Goal: Task Accomplishment & Management: Manage account settings

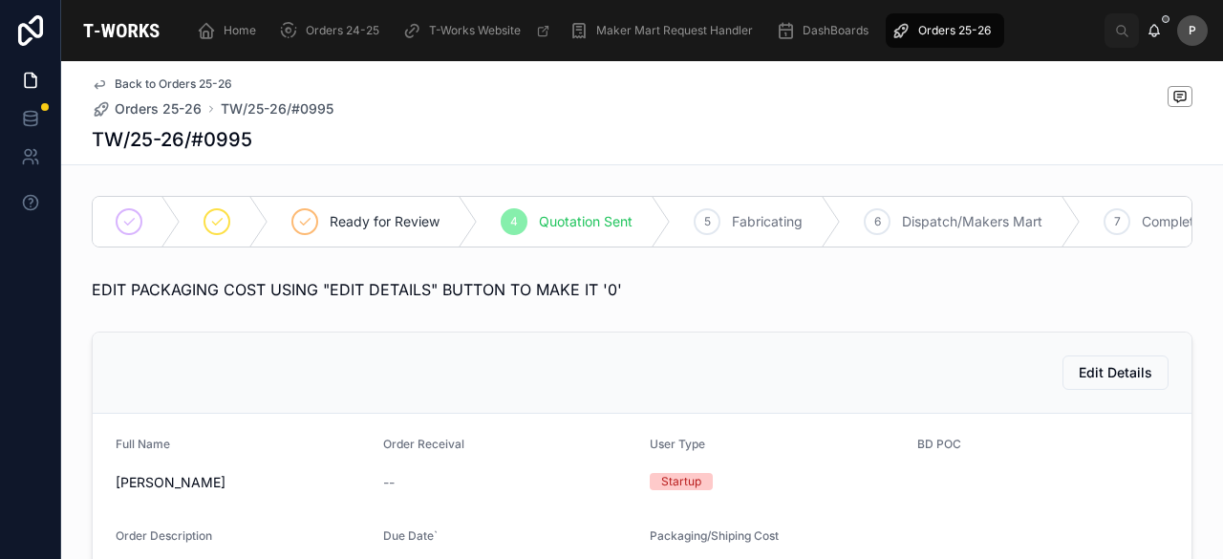
scroll to position [321, 0]
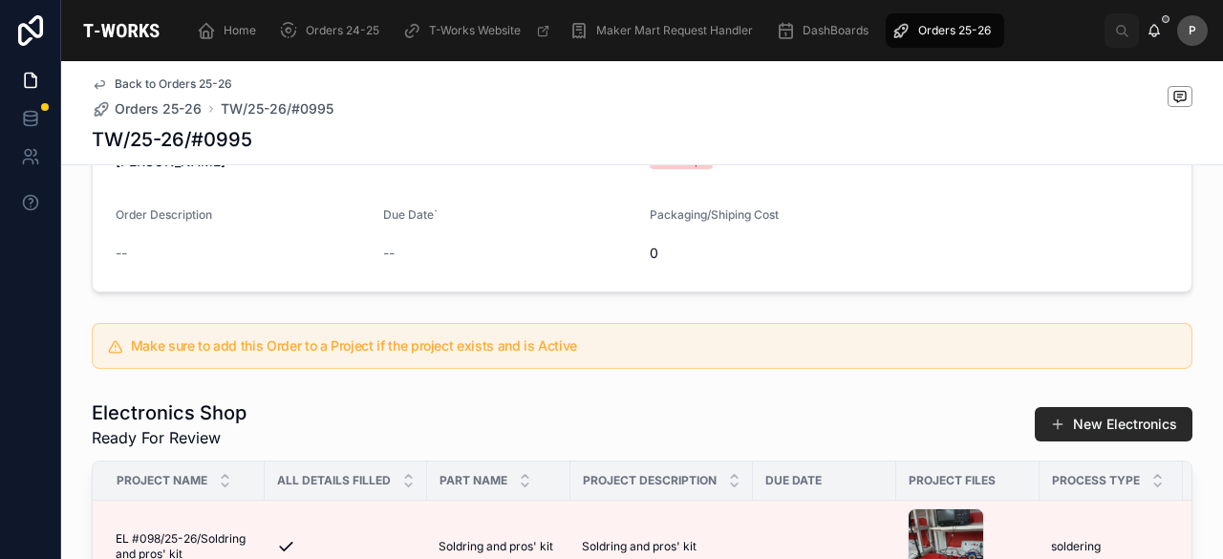
click at [948, 32] on span "Orders 25-26" at bounding box center [954, 30] width 73 height 15
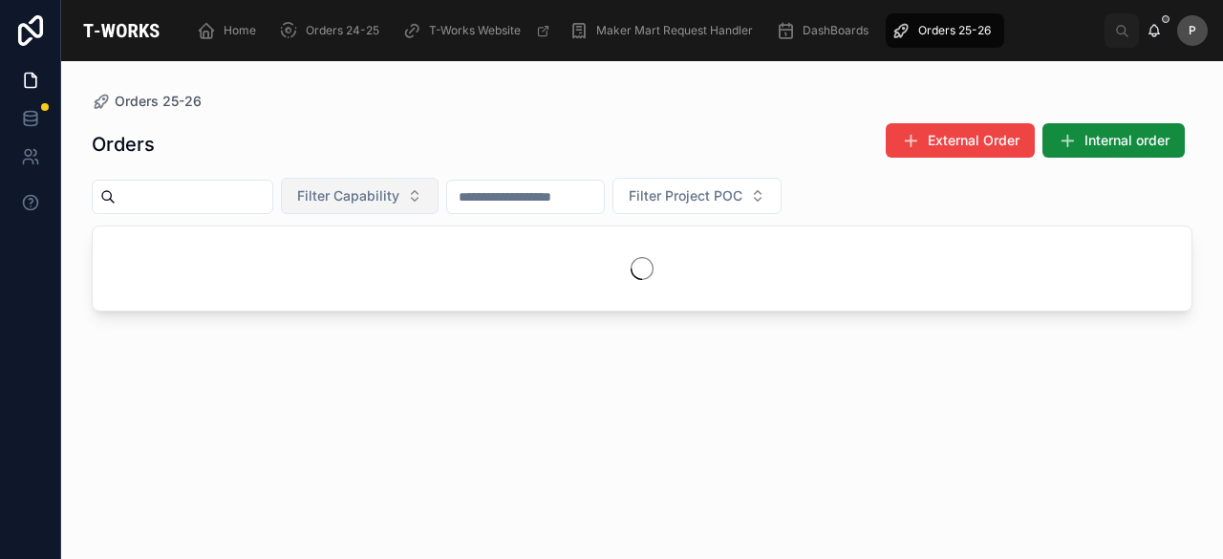
click at [439, 198] on button "Filter Capability" at bounding box center [360, 196] width 158 height 36
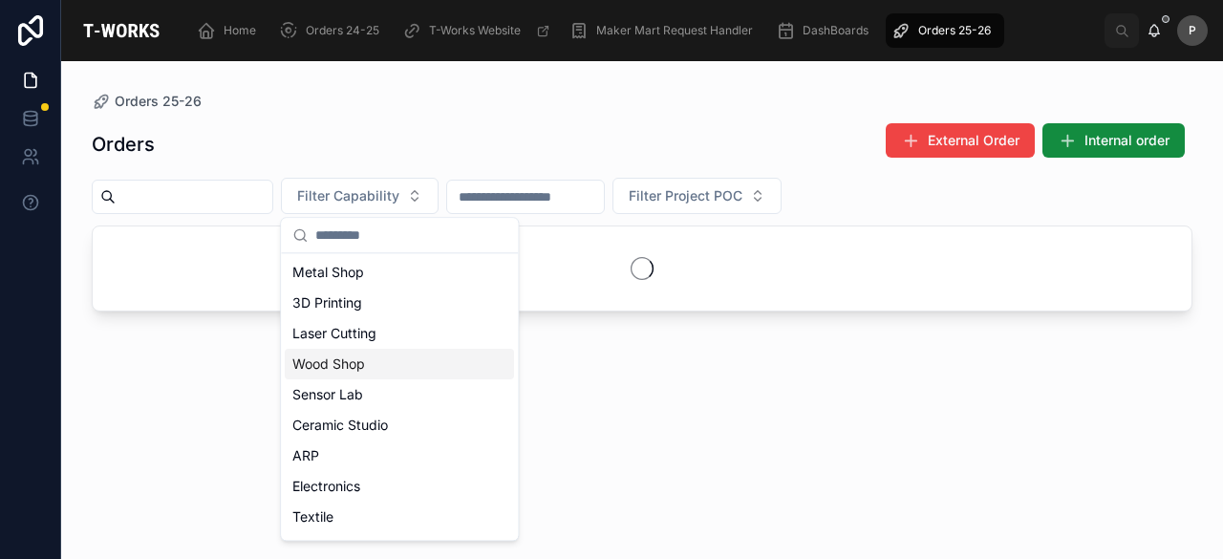
scroll to position [88, 0]
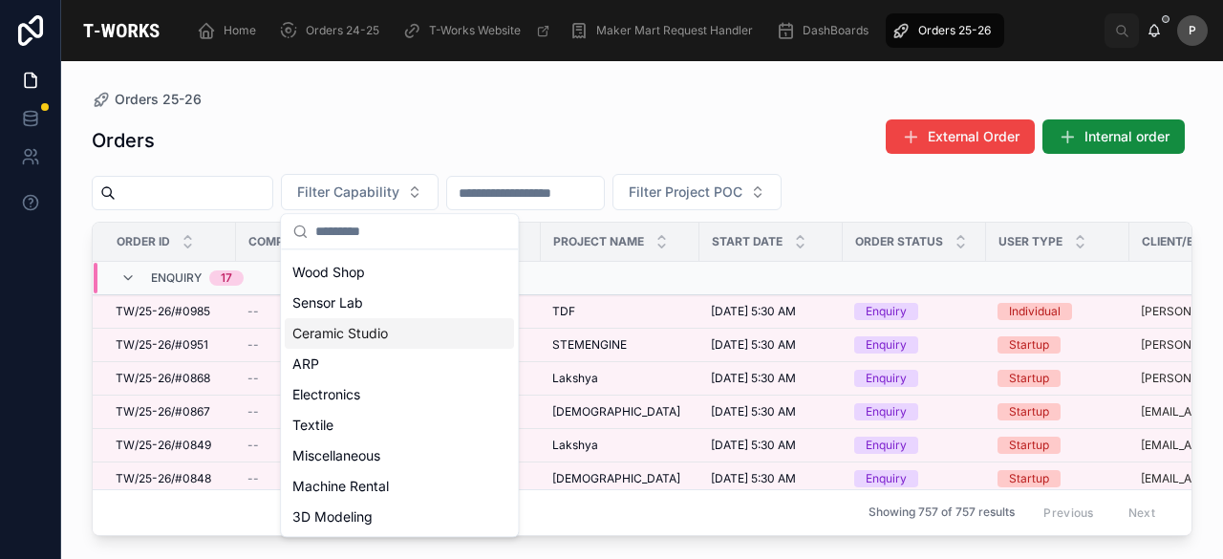
click at [376, 330] on div "Ceramic Studio" at bounding box center [399, 333] width 229 height 31
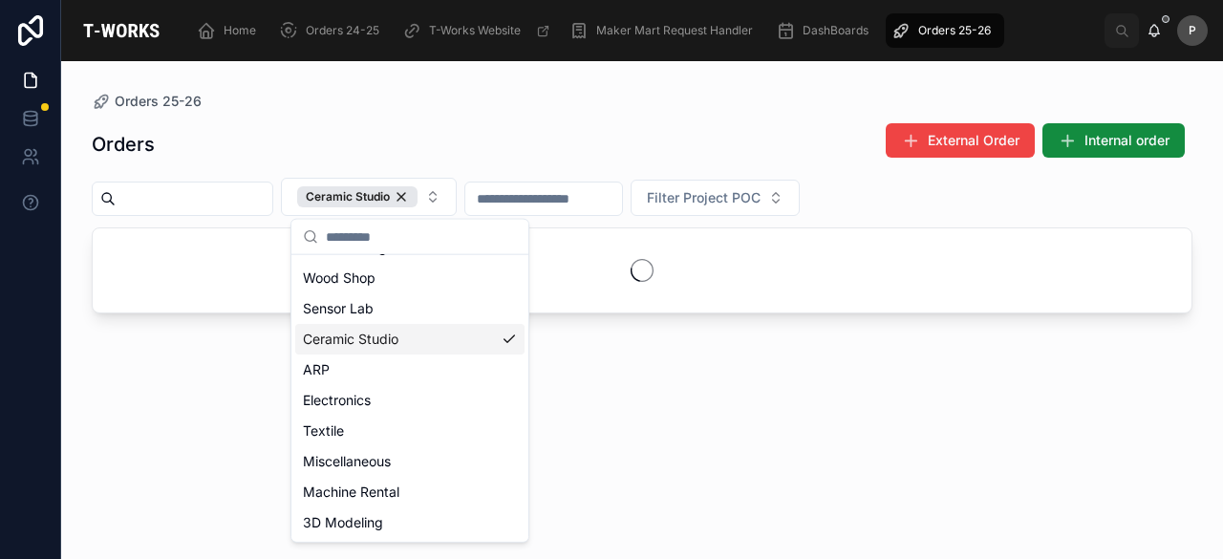
click at [699, 101] on div "Orders 25-26" at bounding box center [642, 101] width 1101 height 19
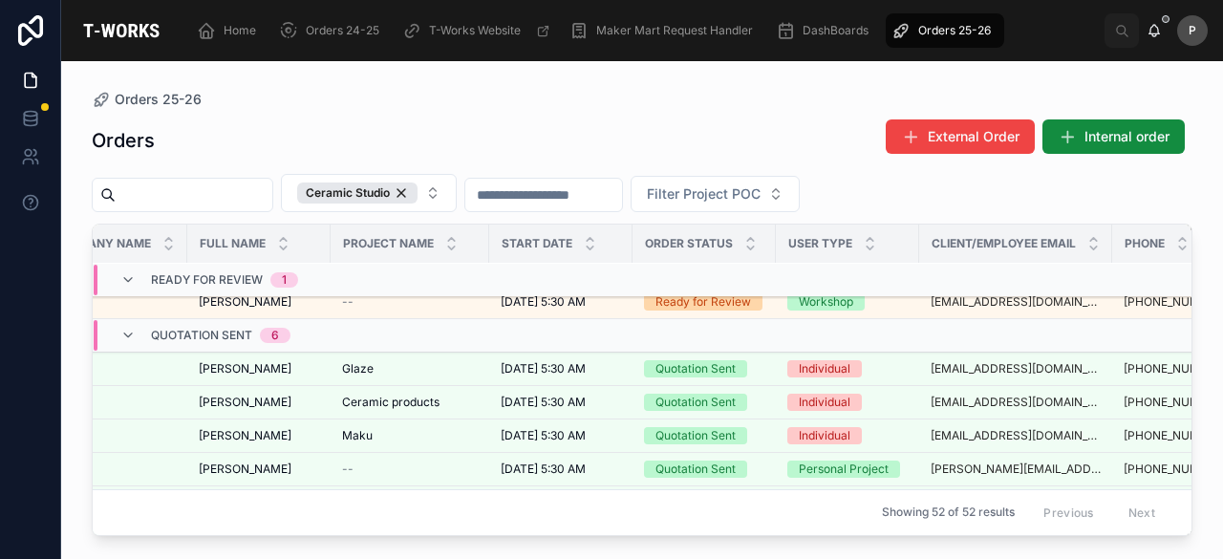
scroll to position [382, 197]
click at [418, 194] on div "Ceramic Studio" at bounding box center [357, 193] width 120 height 21
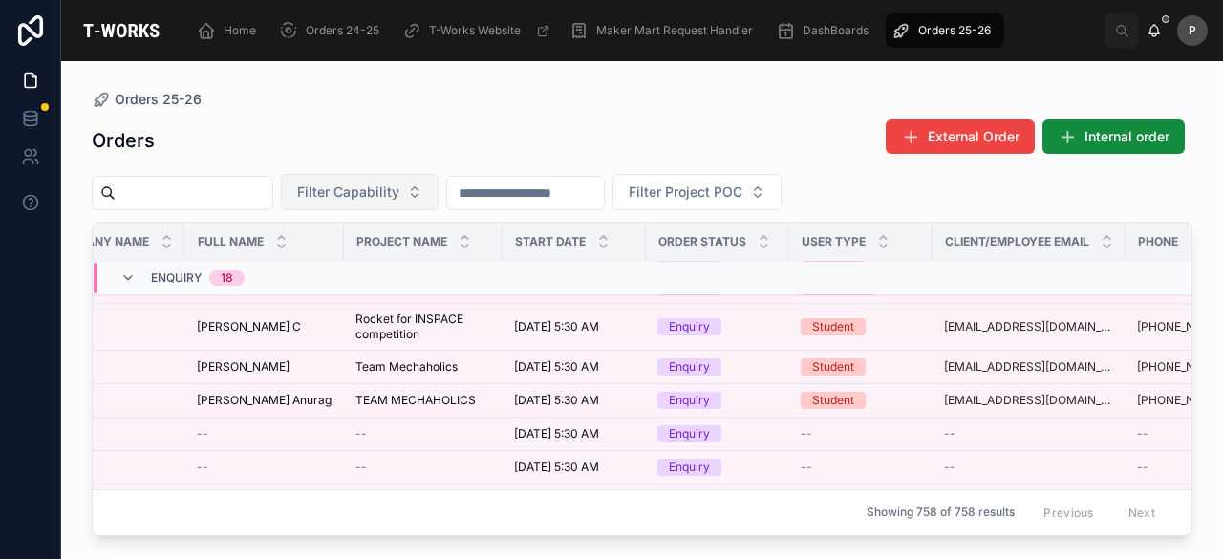
scroll to position [0, 197]
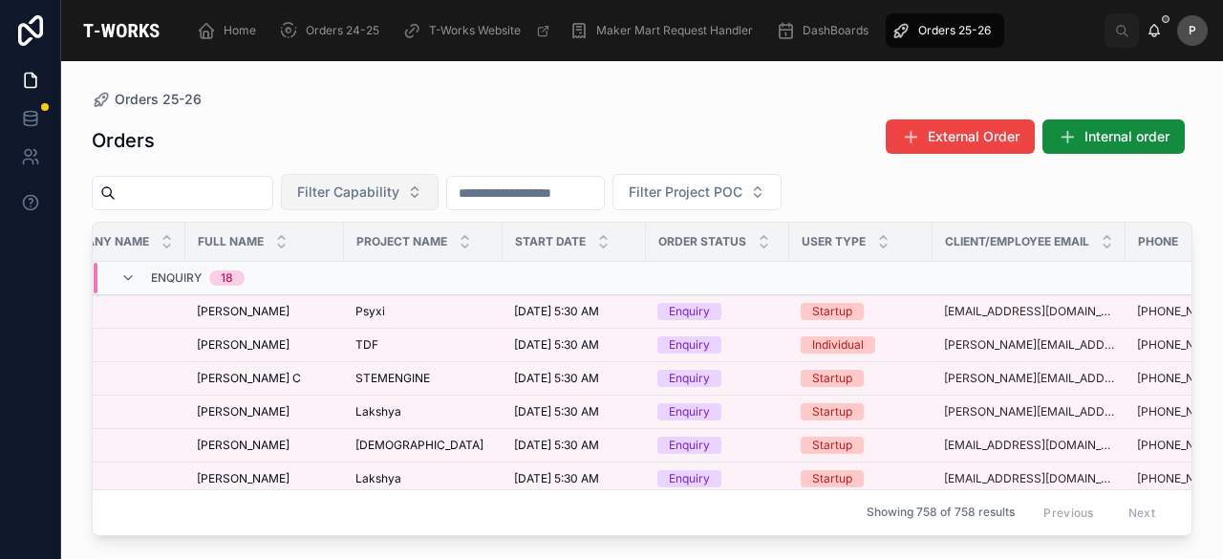
click at [439, 194] on button "Filter Capability" at bounding box center [360, 192] width 158 height 36
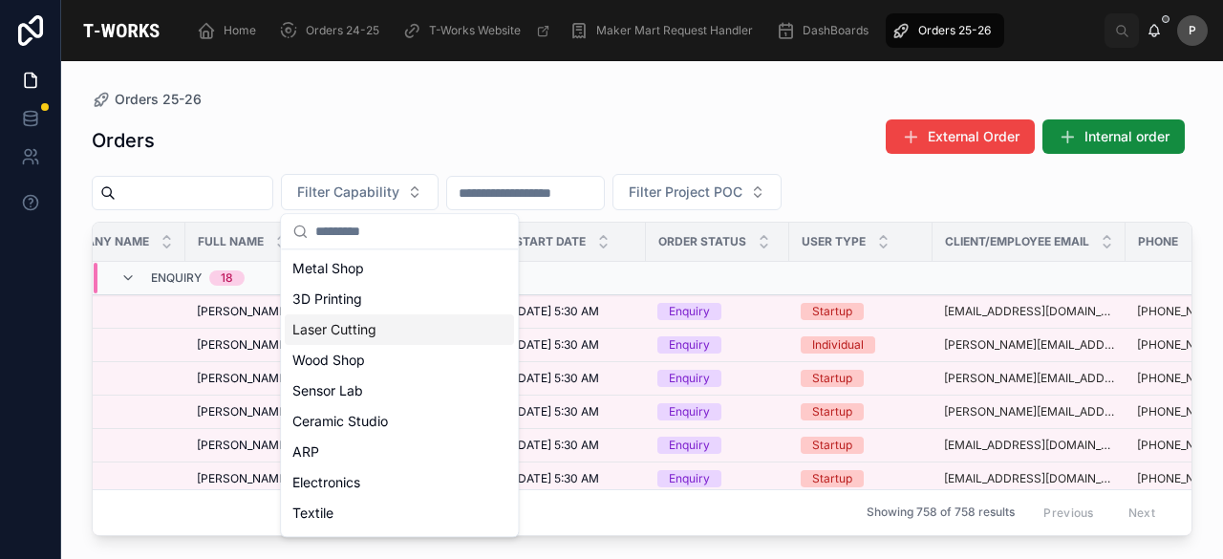
click at [378, 307] on div "3D Printing" at bounding box center [399, 299] width 229 height 31
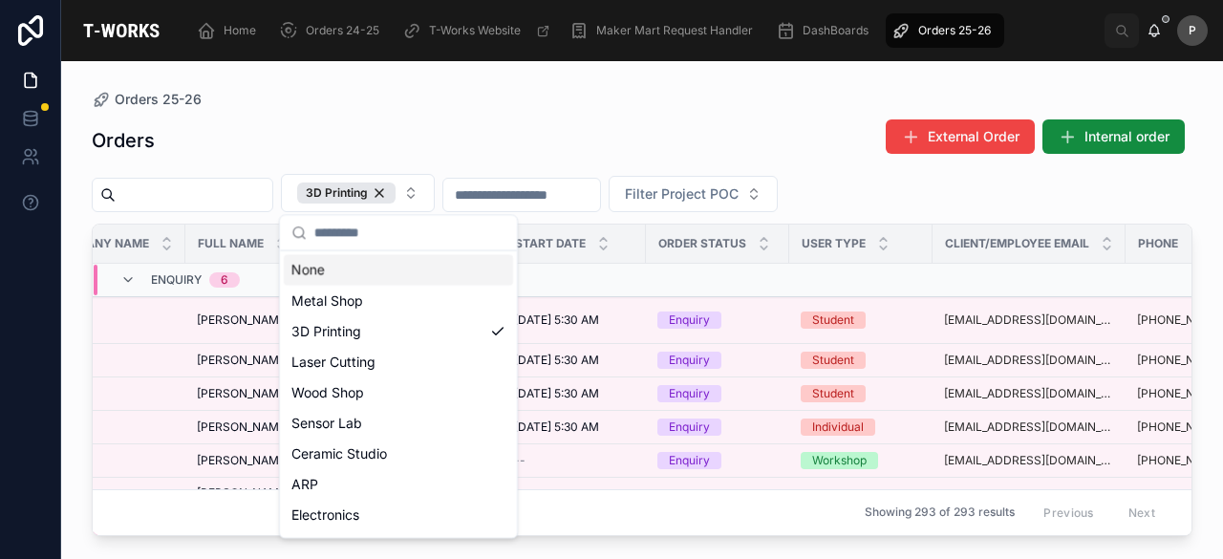
click at [598, 123] on div "Orders External Order Internal order" at bounding box center [642, 140] width 1101 height 44
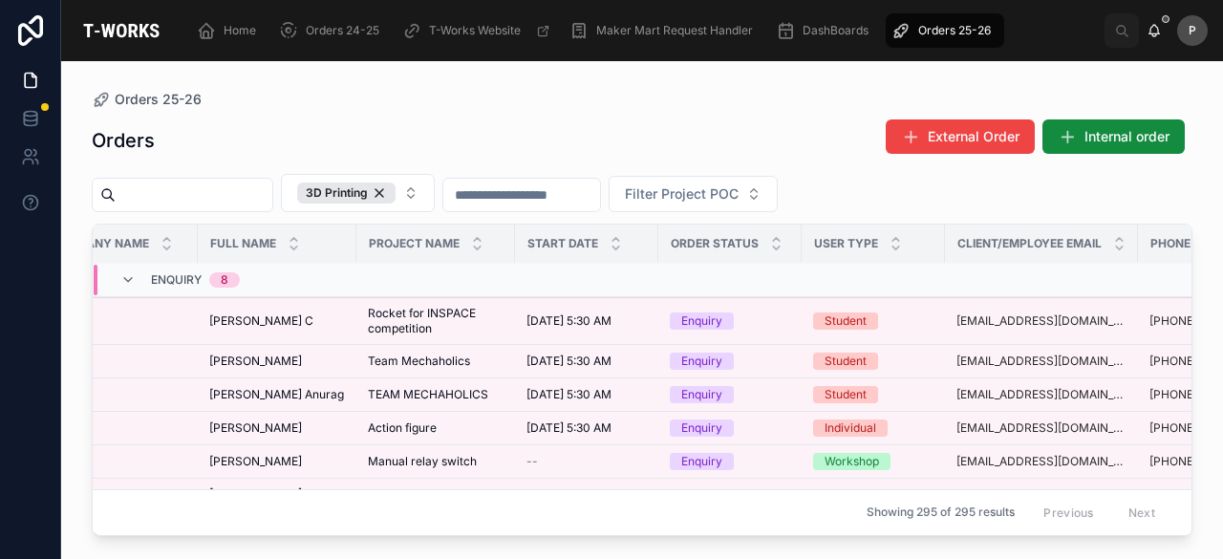
scroll to position [0, 197]
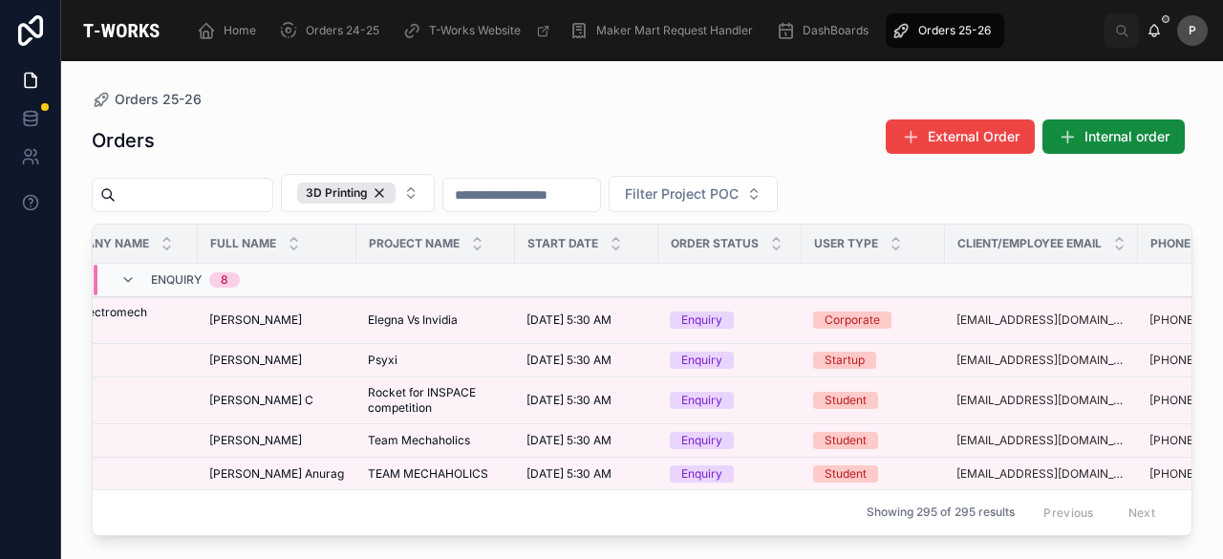
click at [185, 276] on span "Enquiry" at bounding box center [176, 279] width 51 height 15
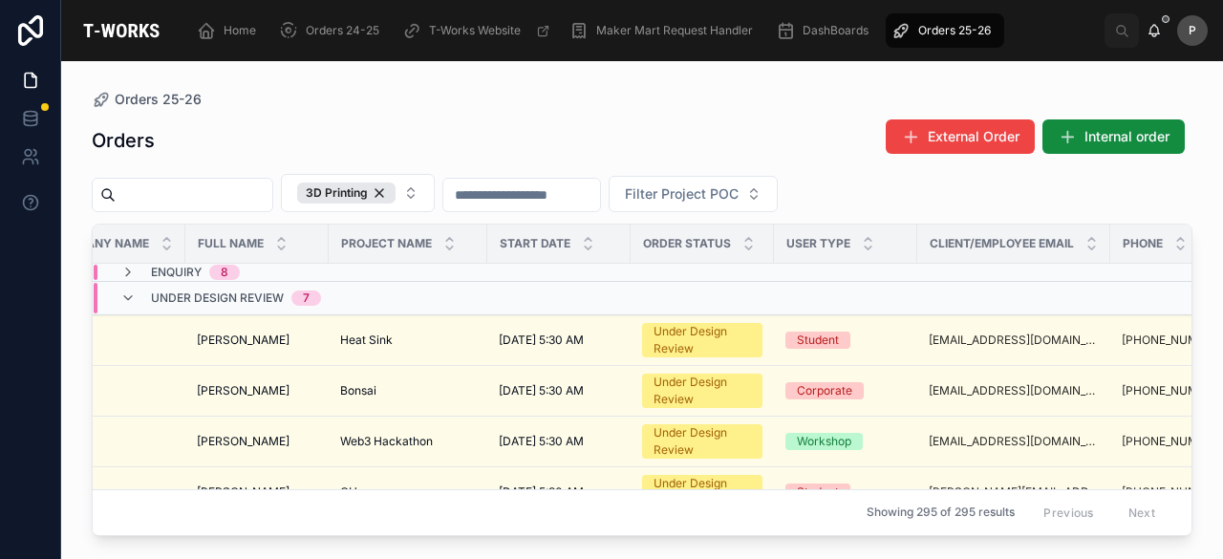
click at [241, 191] on input "text" at bounding box center [194, 195] width 157 height 27
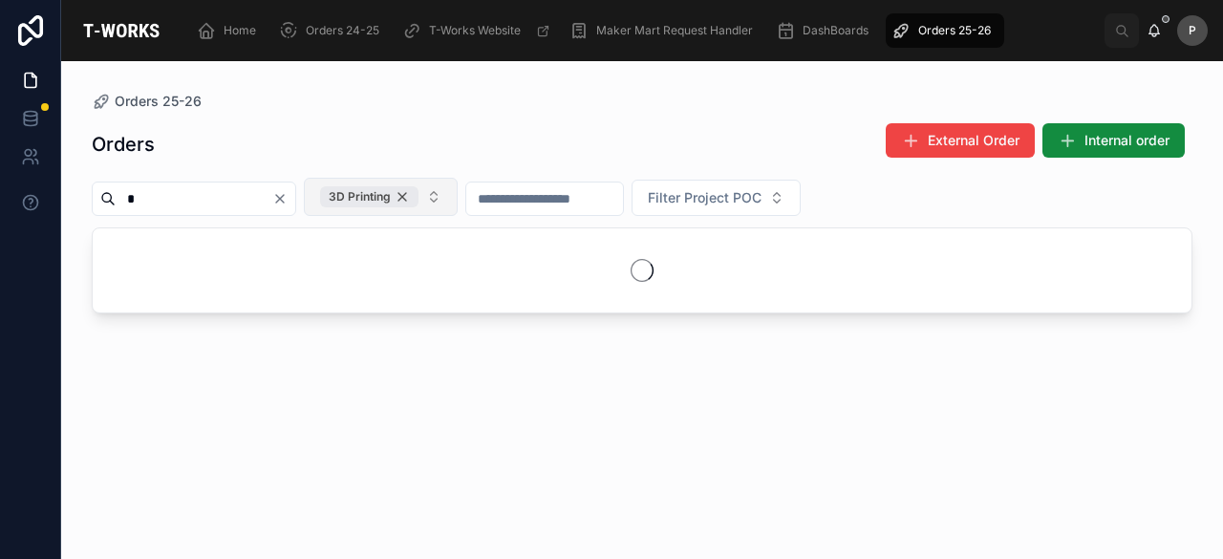
click at [419, 198] on div "3D Printing" at bounding box center [369, 196] width 98 height 21
click at [272, 204] on input "*" at bounding box center [194, 196] width 157 height 27
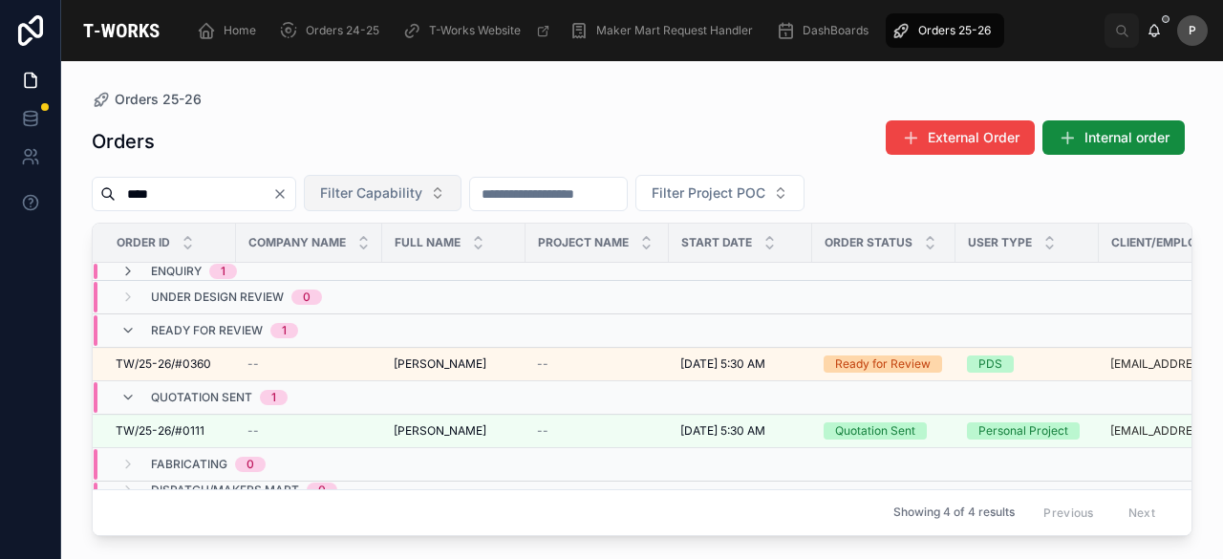
click at [189, 269] on span "Enquiry" at bounding box center [176, 271] width 51 height 15
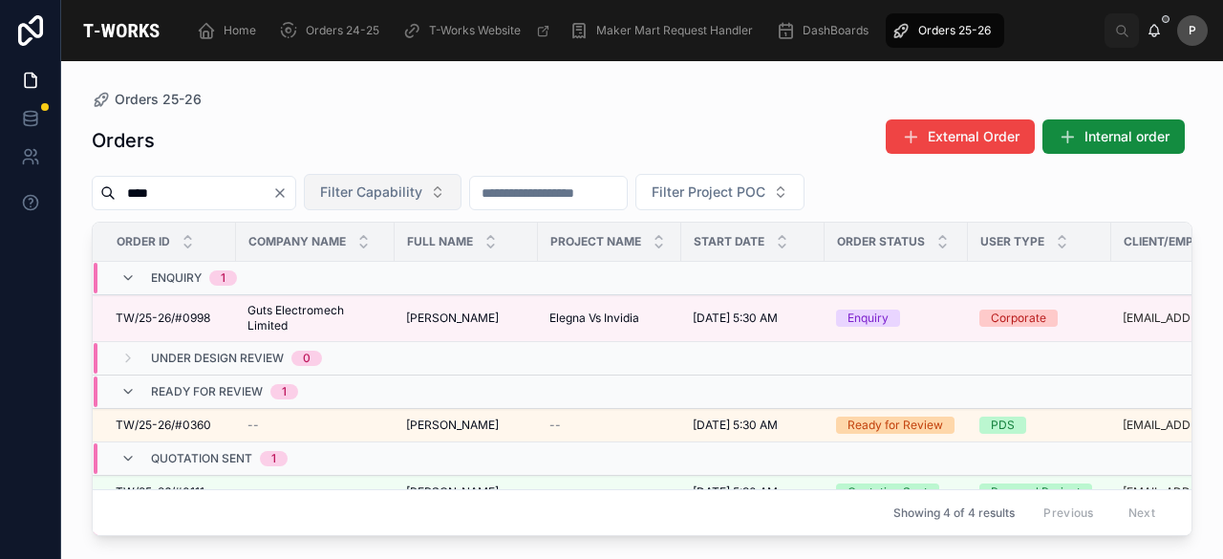
click at [199, 186] on input "****" at bounding box center [194, 193] width 157 height 27
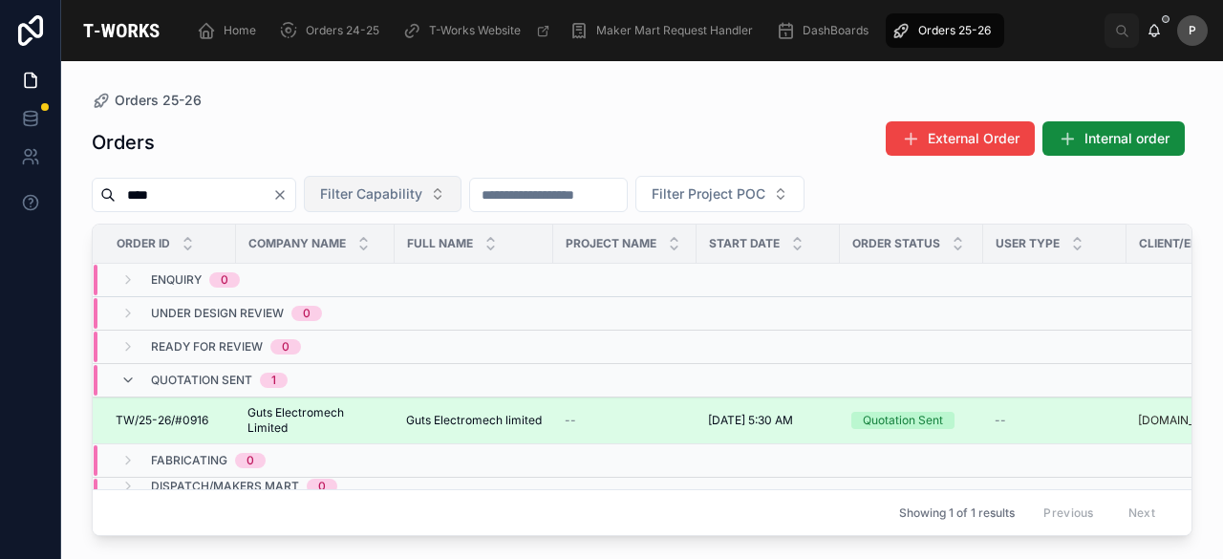
type input "****"
click at [867, 414] on div "Quotation Sent" at bounding box center [903, 420] width 80 height 17
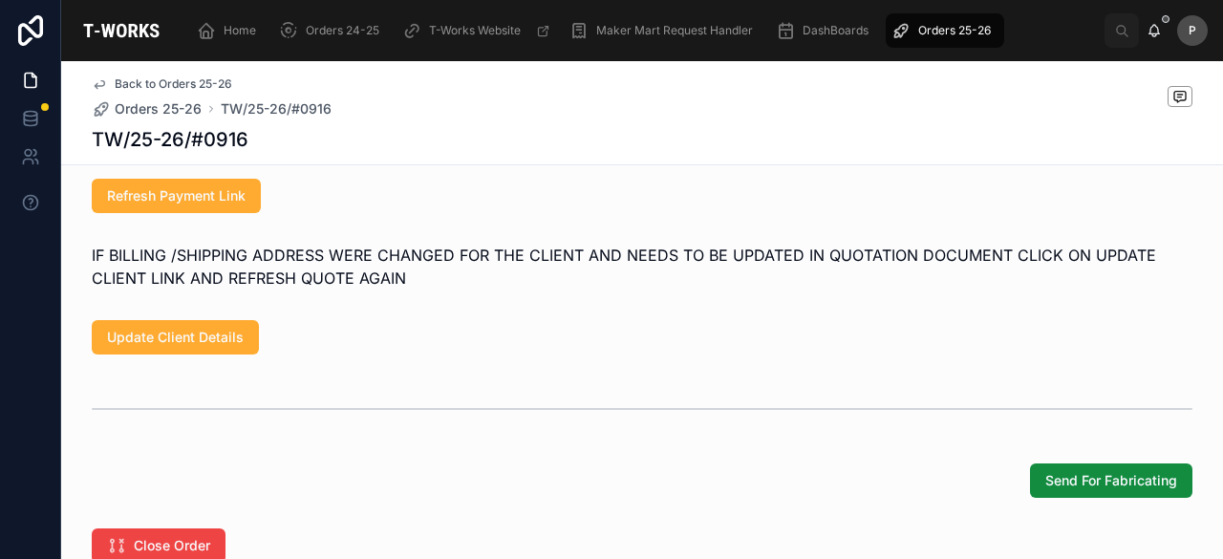
scroll to position [1525, 0]
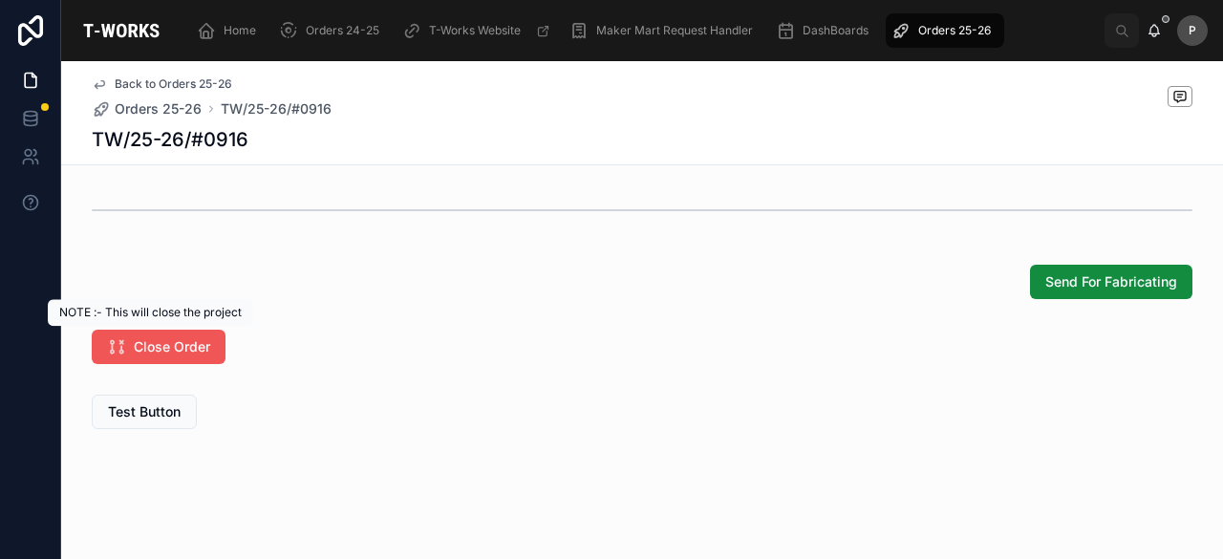
click at [182, 355] on span "Close Order" at bounding box center [172, 346] width 76 height 19
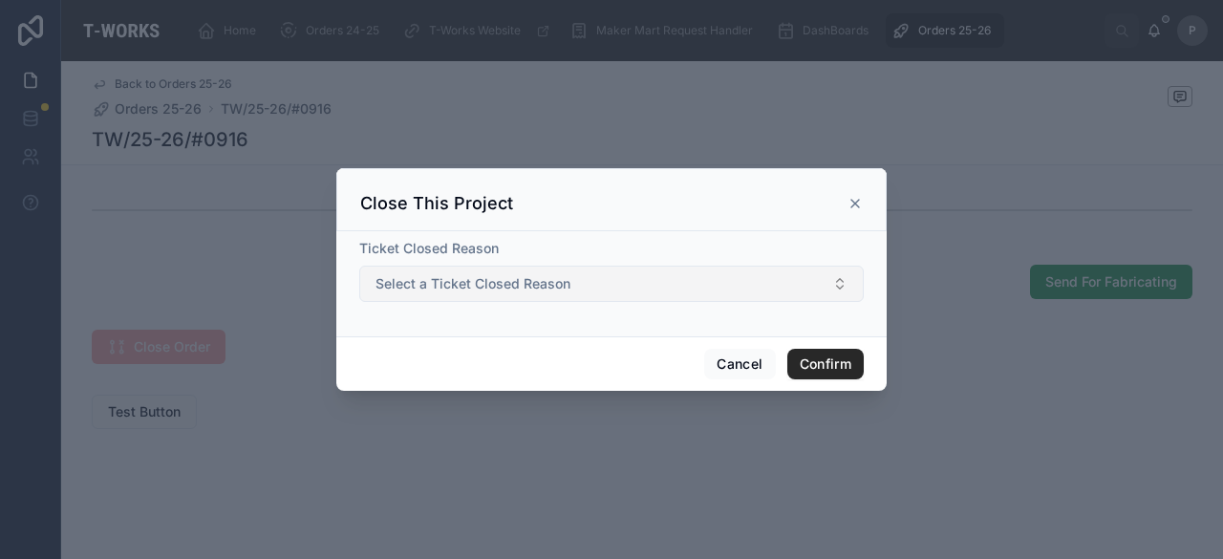
click at [502, 285] on span "Select a Ticket Closed Reason" at bounding box center [473, 283] width 195 height 19
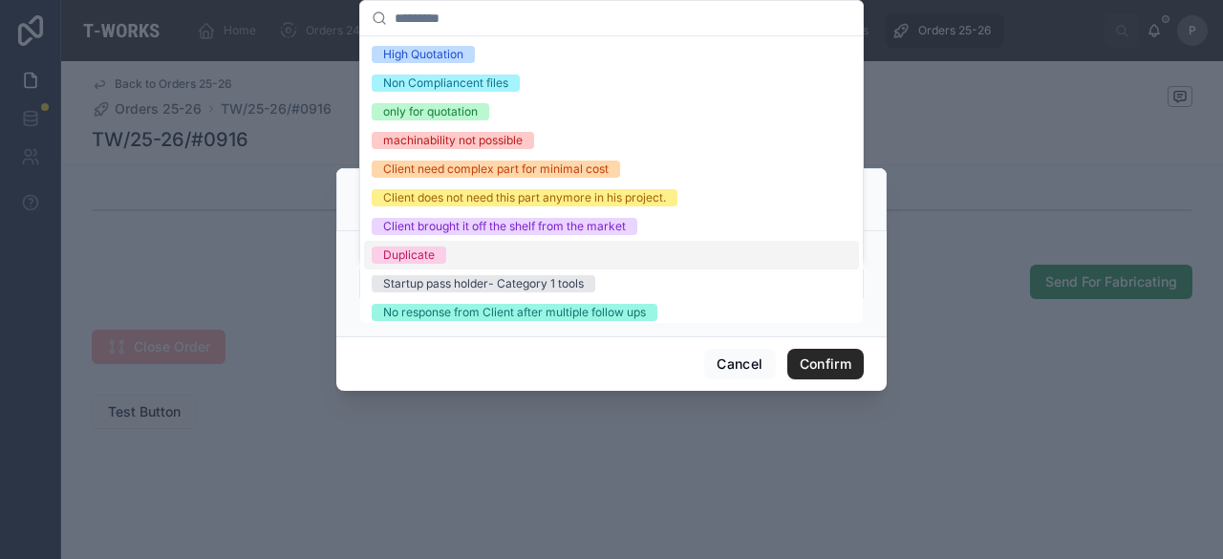
click at [430, 249] on div "Duplicate" at bounding box center [409, 255] width 52 height 17
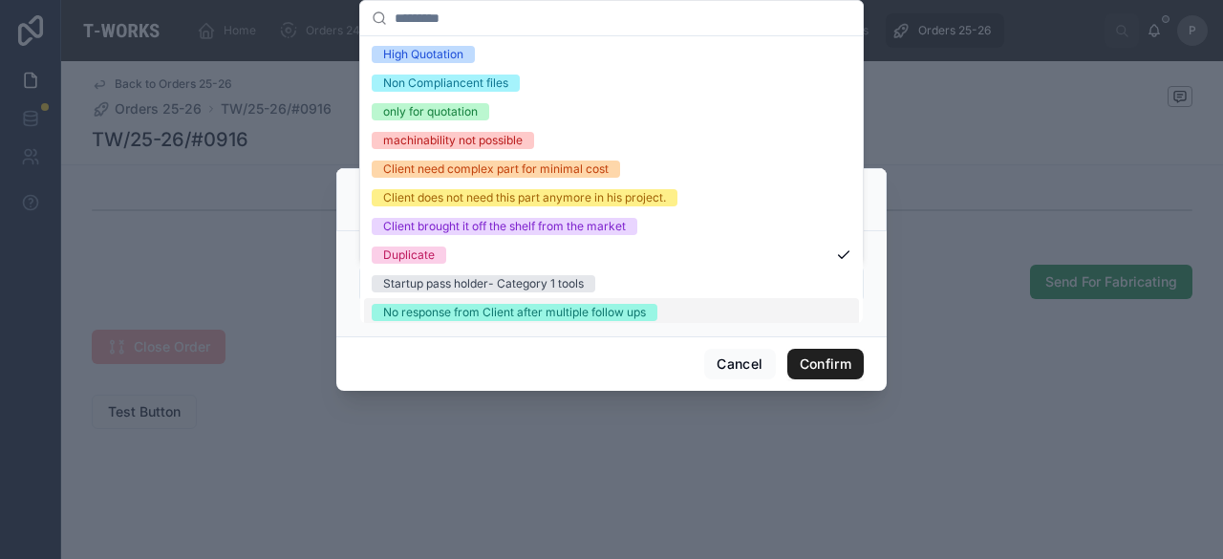
click at [810, 362] on button "Confirm" at bounding box center [825, 364] width 76 height 31
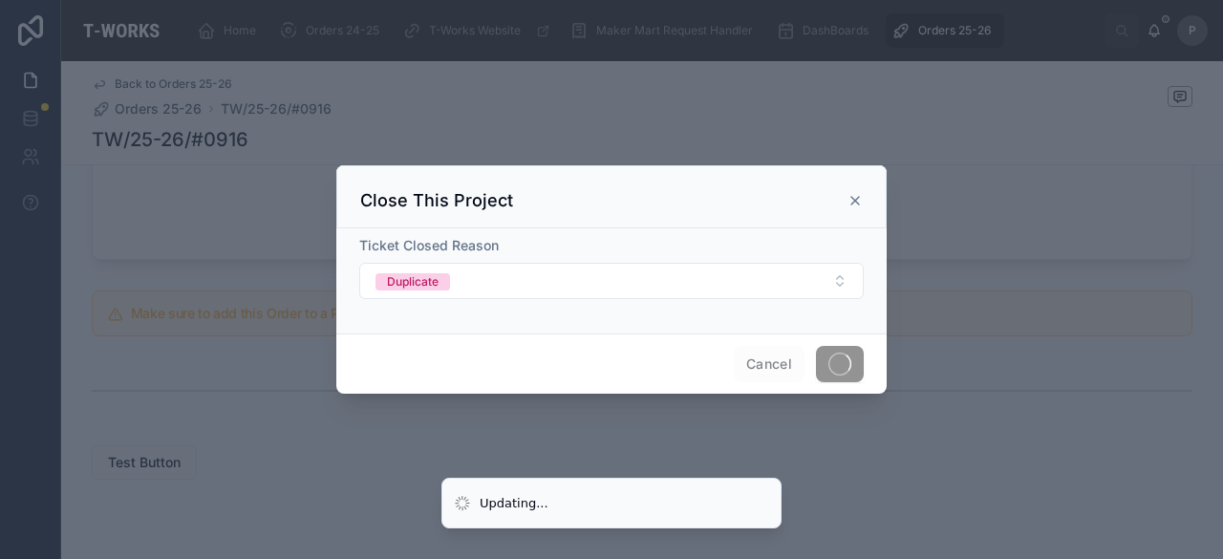
scroll to position [587, 0]
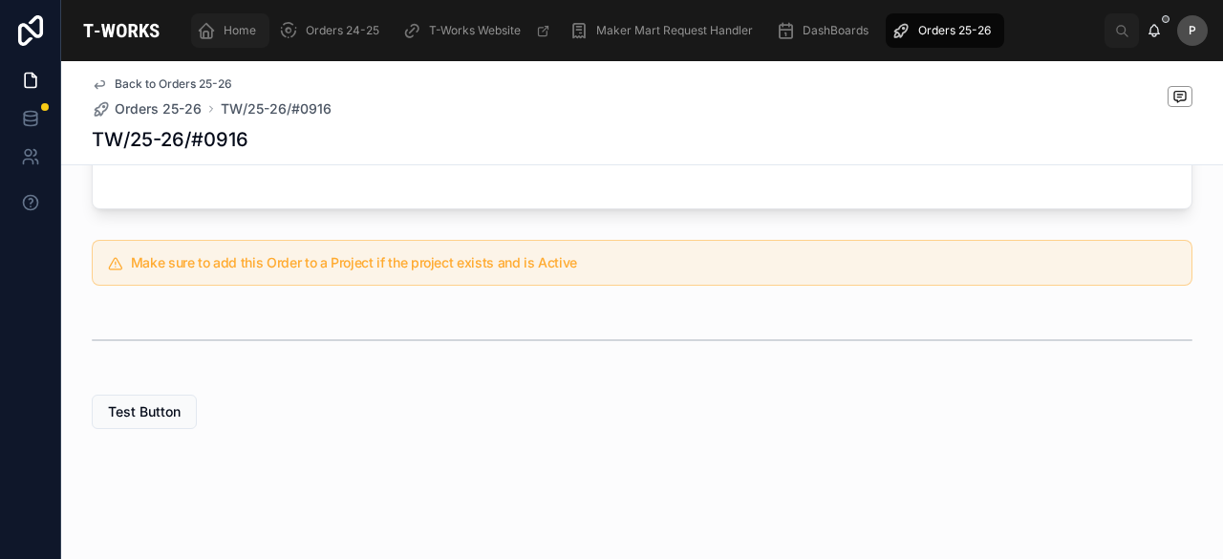
click at [238, 23] on span "Home" at bounding box center [240, 30] width 32 height 15
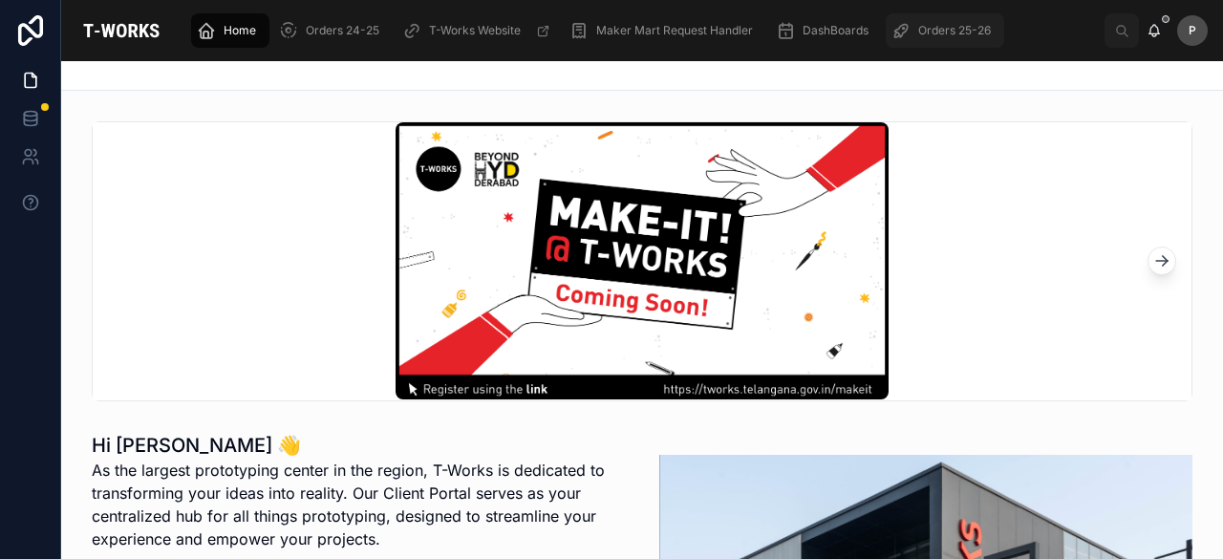
click at [935, 32] on span "Orders 25-26" at bounding box center [954, 30] width 73 height 15
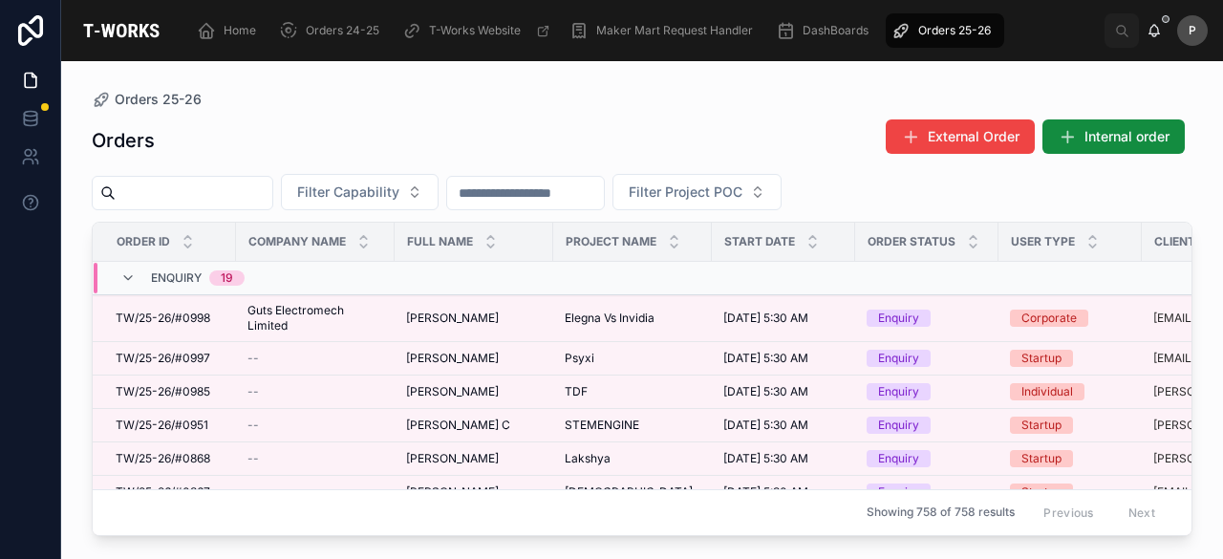
click at [982, 28] on span "Orders 25-26" at bounding box center [954, 30] width 73 height 15
click at [258, 199] on input "text" at bounding box center [194, 193] width 157 height 27
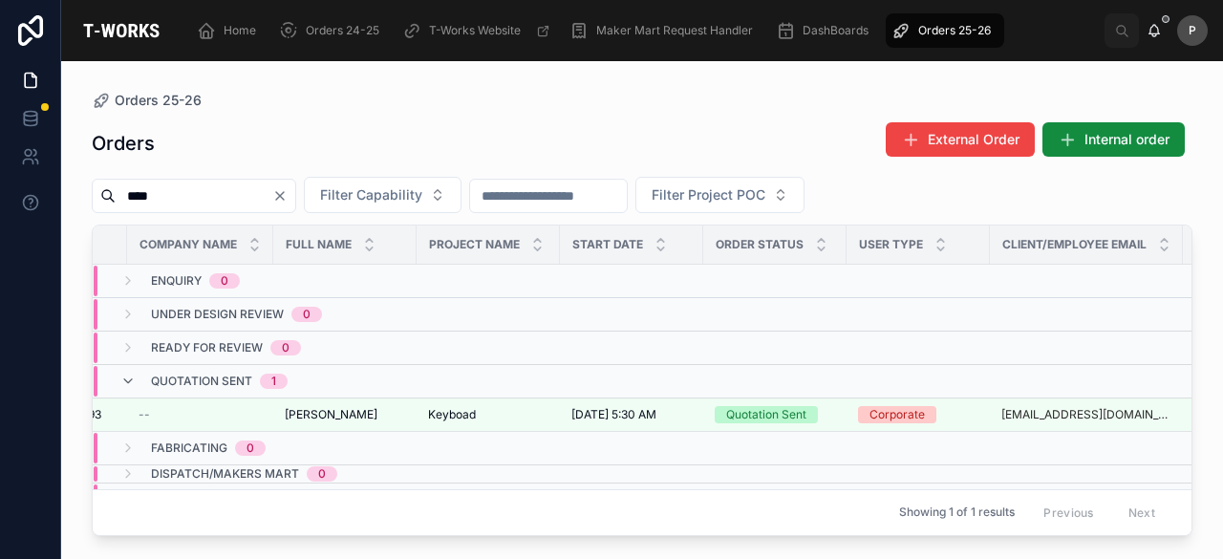
scroll to position [0, 154]
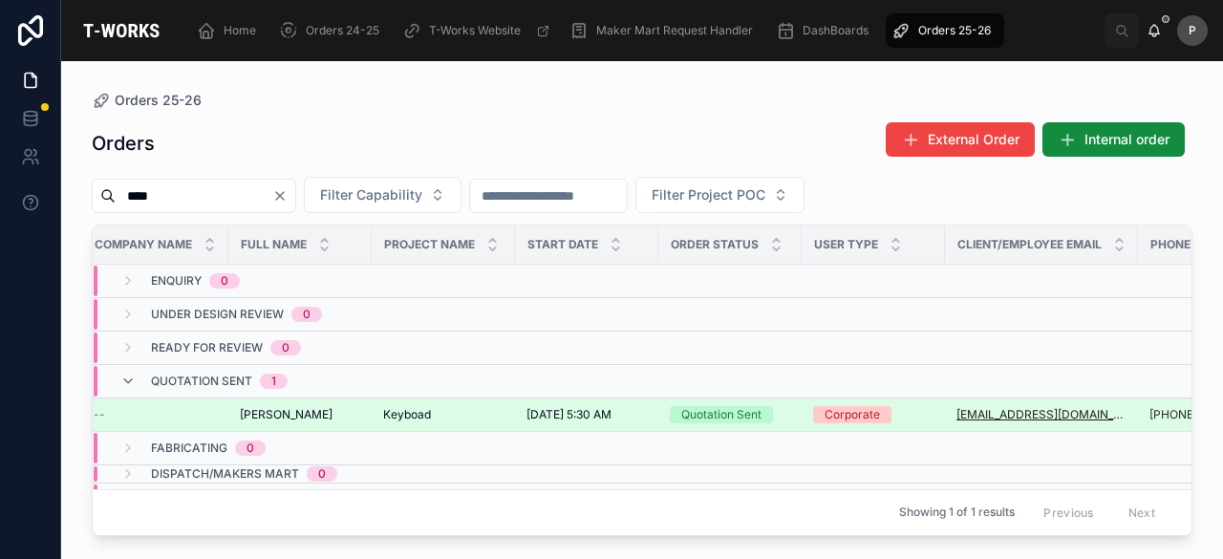
type input "****"
click at [747, 412] on div "Quotation Sent" at bounding box center [721, 414] width 80 height 17
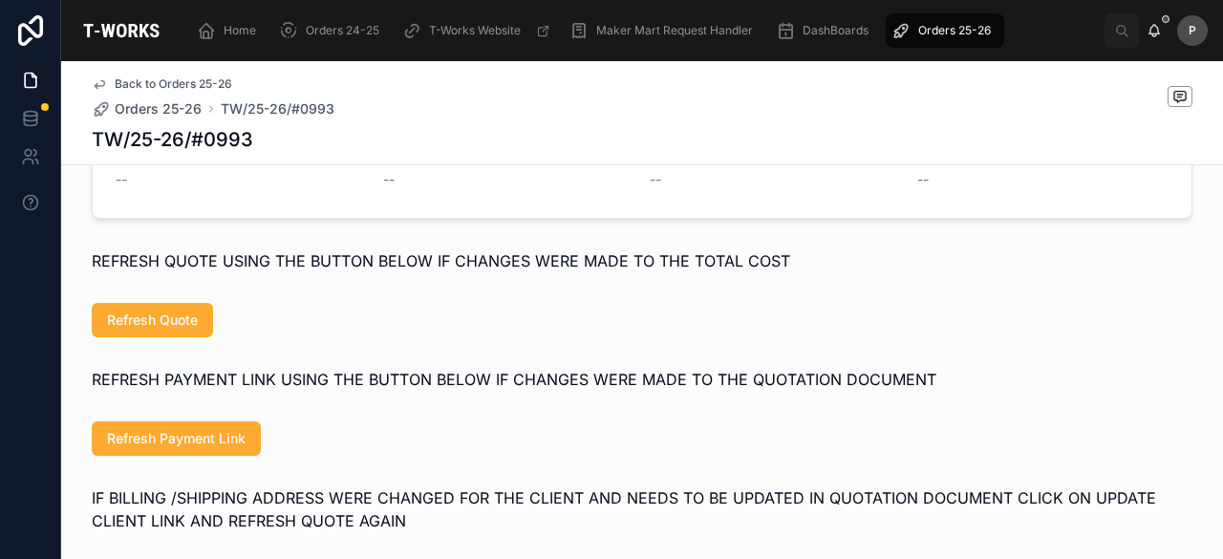
scroll to position [860, 0]
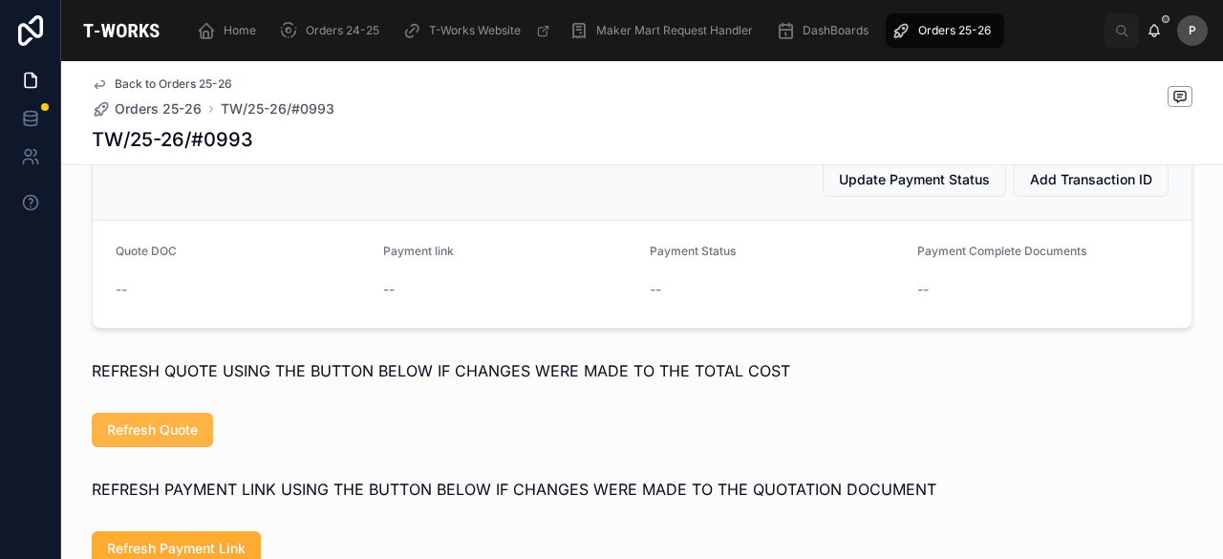
click at [145, 434] on span "Refresh Quote" at bounding box center [152, 429] width 91 height 19
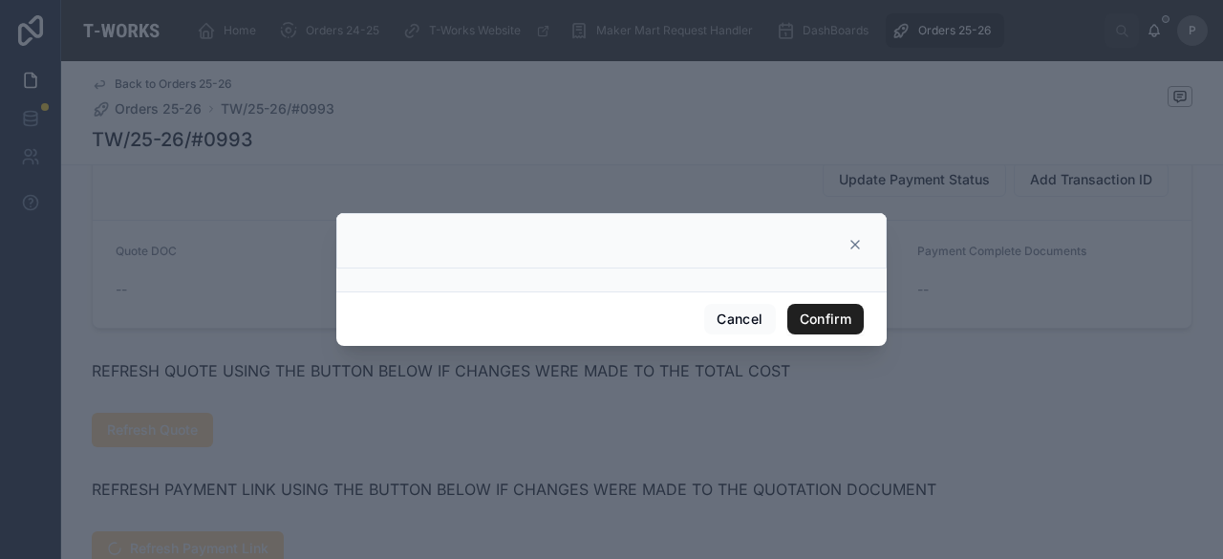
click at [823, 318] on button "Confirm" at bounding box center [825, 319] width 76 height 31
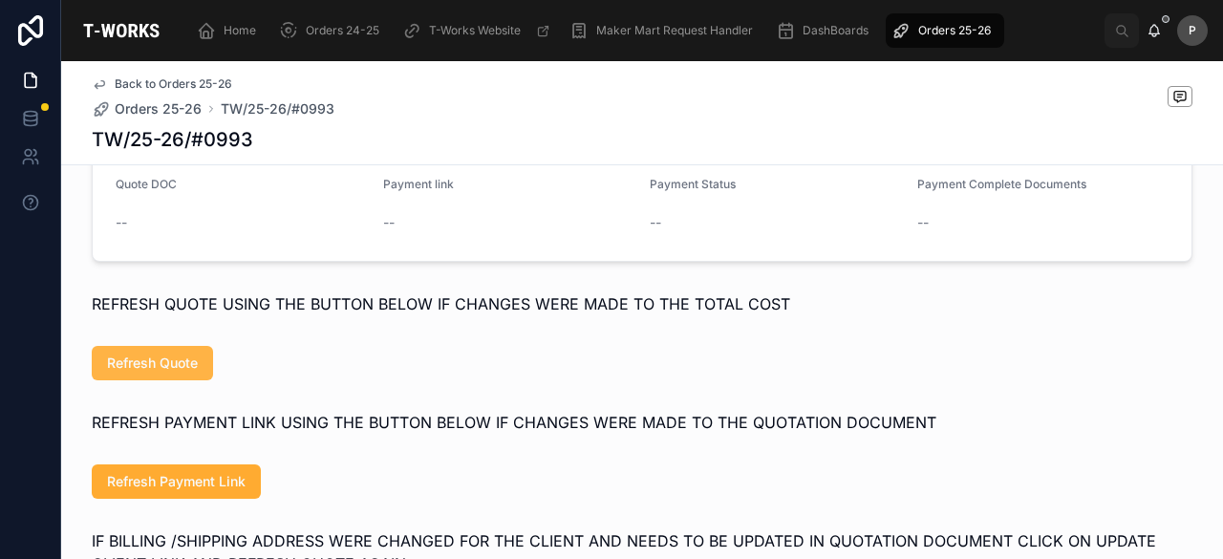
scroll to position [956, 0]
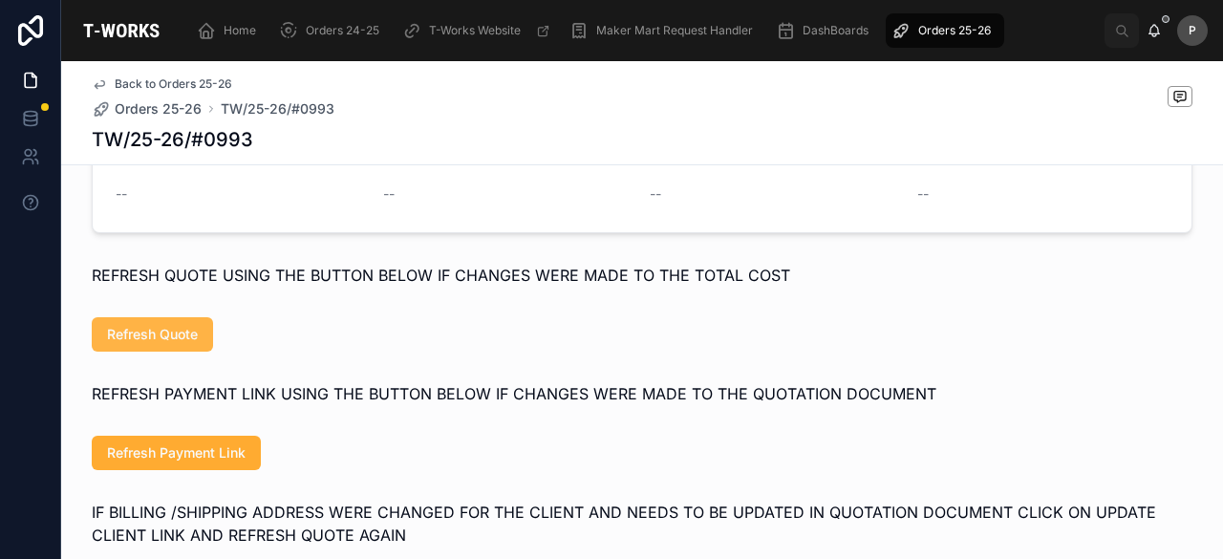
click at [179, 339] on span "Refresh Quote" at bounding box center [152, 334] width 91 height 19
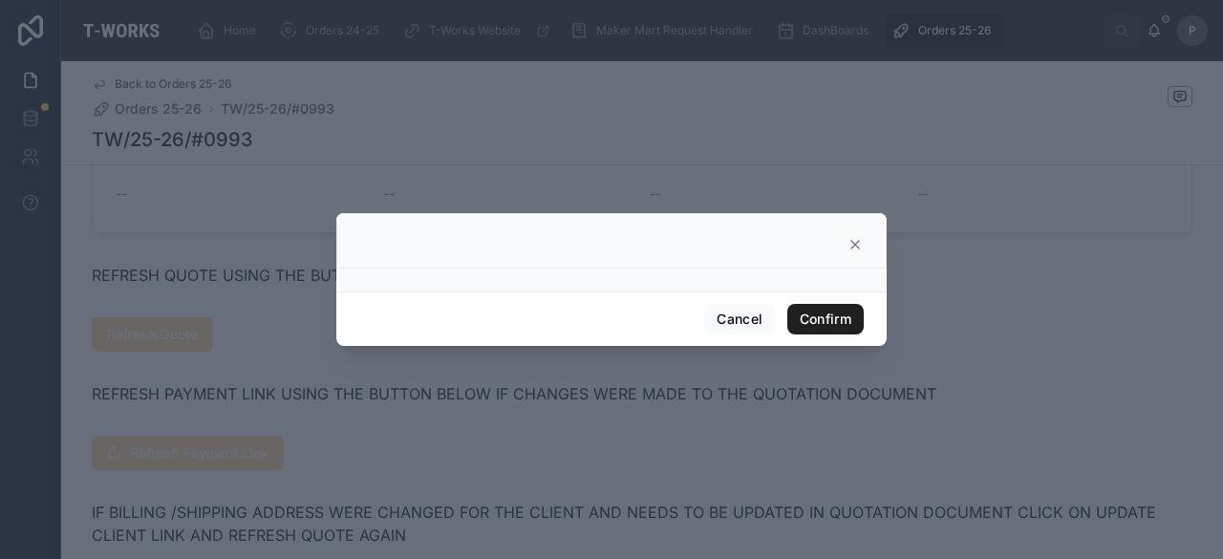
click at [819, 314] on button "Confirm" at bounding box center [825, 319] width 76 height 31
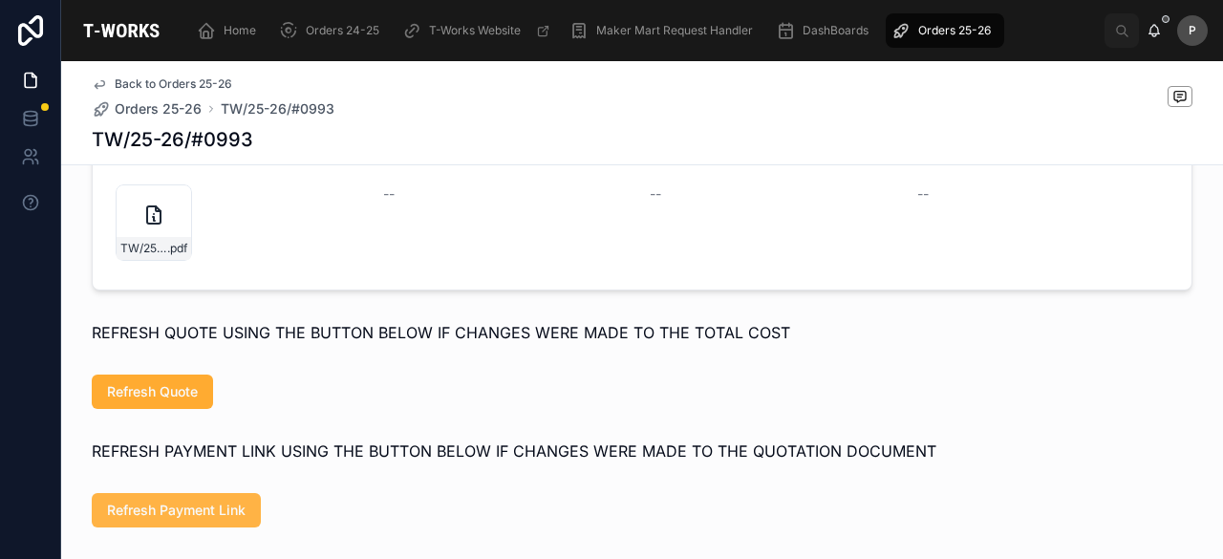
click at [161, 520] on span "Refresh Payment Link" at bounding box center [176, 510] width 139 height 19
click at [208, 520] on span "Refresh Payment Link" at bounding box center [176, 510] width 139 height 19
click at [210, 517] on span "Refresh Payment Link" at bounding box center [176, 510] width 139 height 19
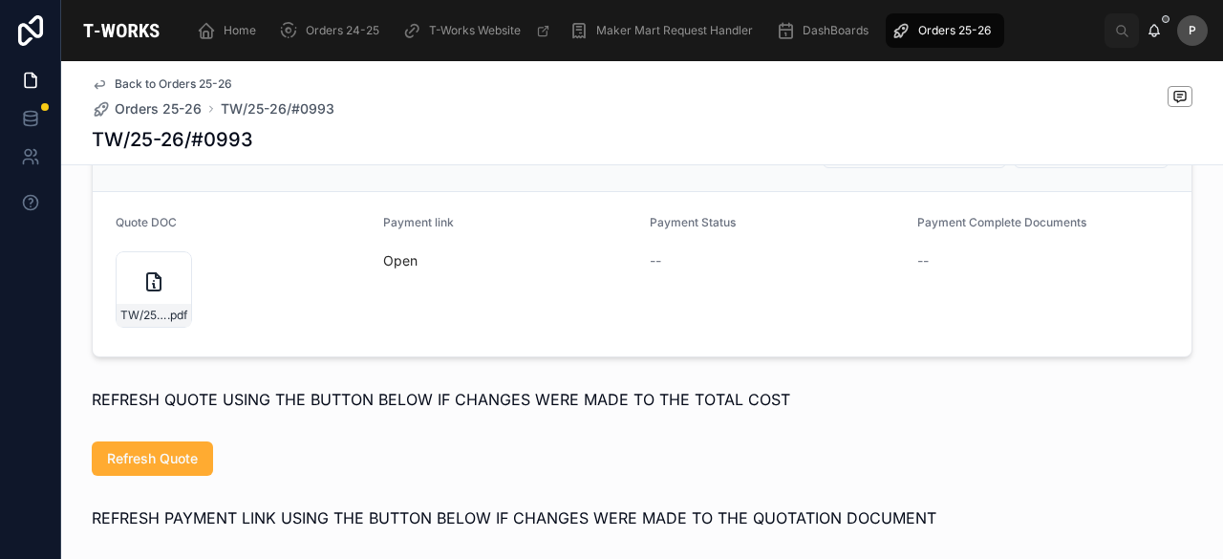
scroll to position [860, 0]
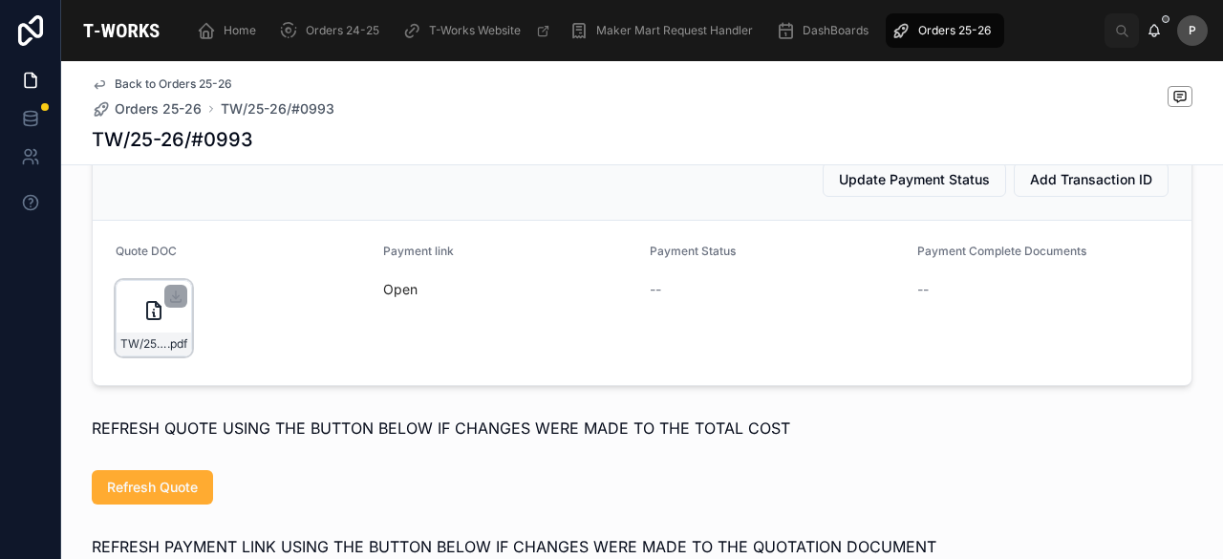
click at [171, 341] on div "TW/25-26/#0993 .pdf" at bounding box center [154, 318] width 76 height 76
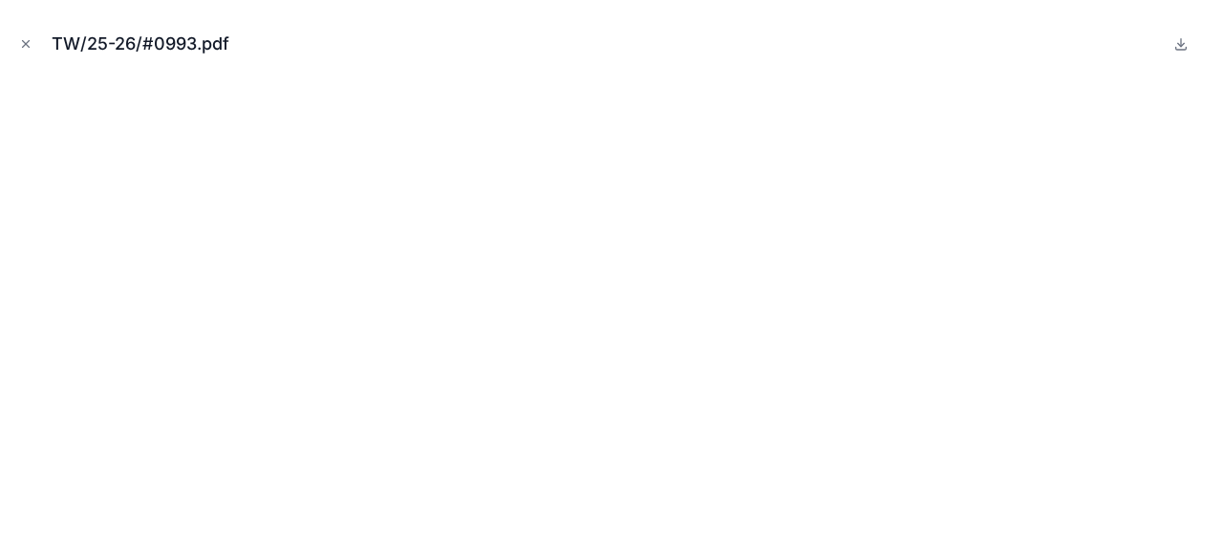
drag, startPoint x: 23, startPoint y: 39, endPoint x: 31, endPoint y: 62, distance: 24.2
click at [23, 39] on icon "Close modal" at bounding box center [25, 43] width 13 height 13
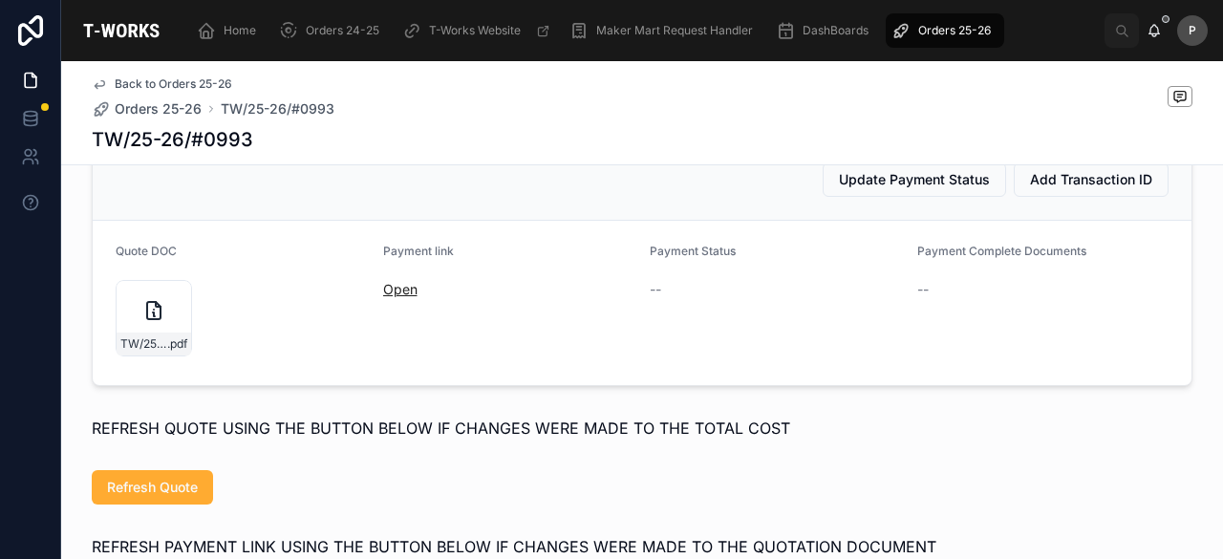
click at [383, 297] on link "Open" at bounding box center [400, 289] width 34 height 16
click at [169, 332] on div "TW/25-26/#0993 .pdf" at bounding box center [154, 318] width 76 height 76
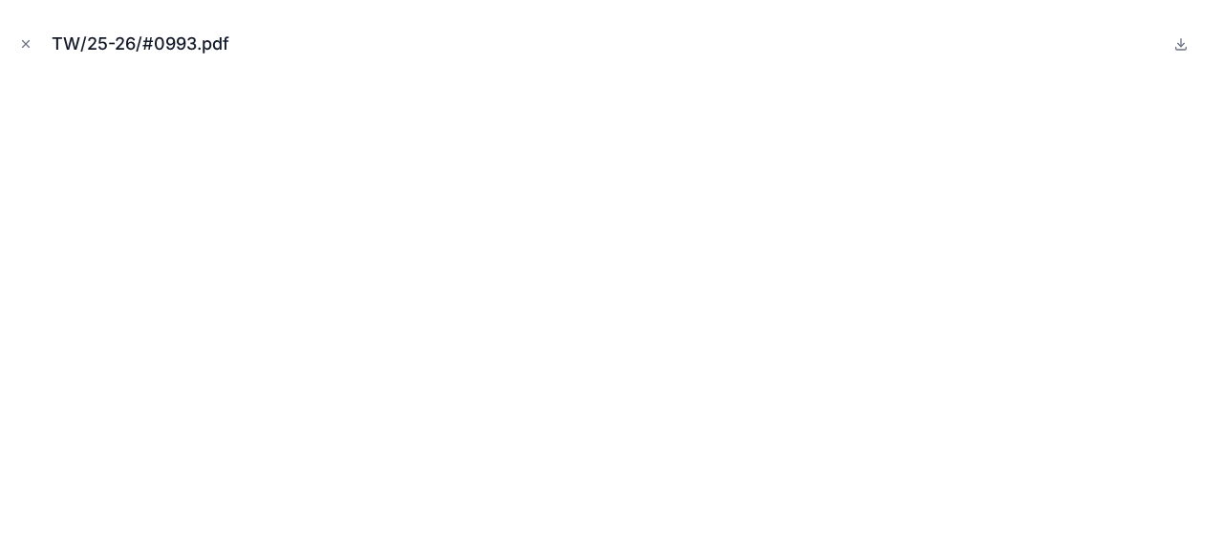
drag, startPoint x: 25, startPoint y: 40, endPoint x: 40, endPoint y: 12, distance: 31.6
click at [25, 40] on icon "Close modal" at bounding box center [25, 43] width 13 height 13
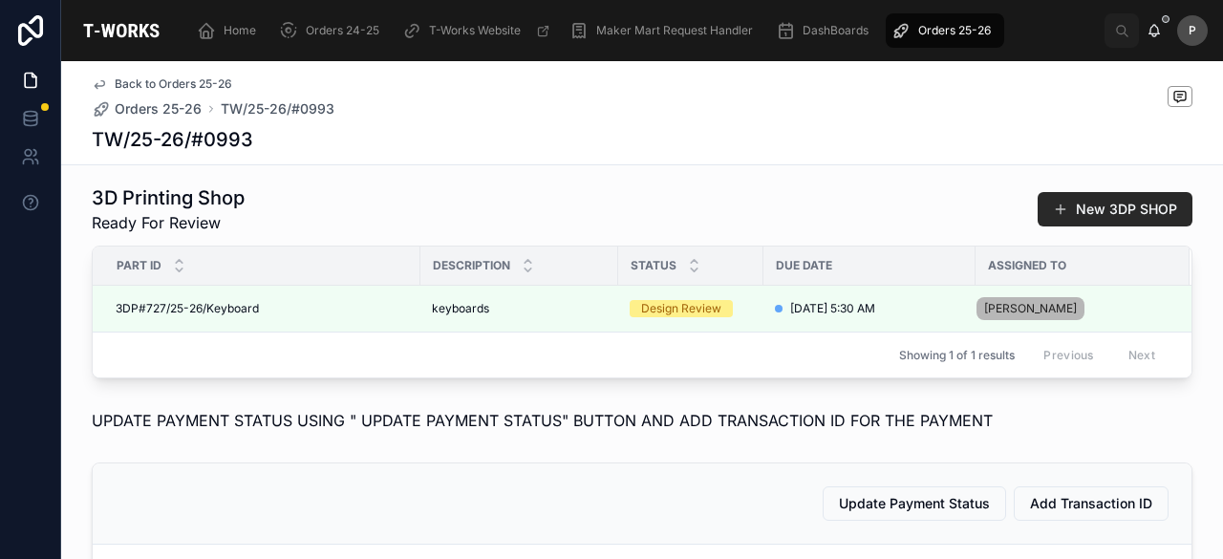
scroll to position [287, 0]
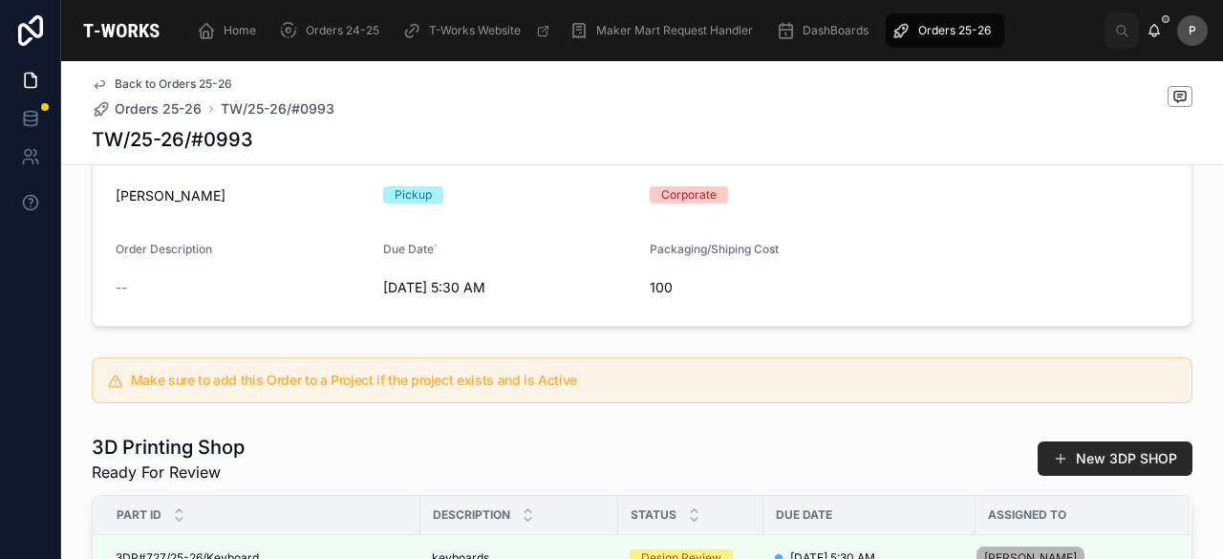
click at [956, 28] on span "Orders 25-26" at bounding box center [954, 30] width 73 height 15
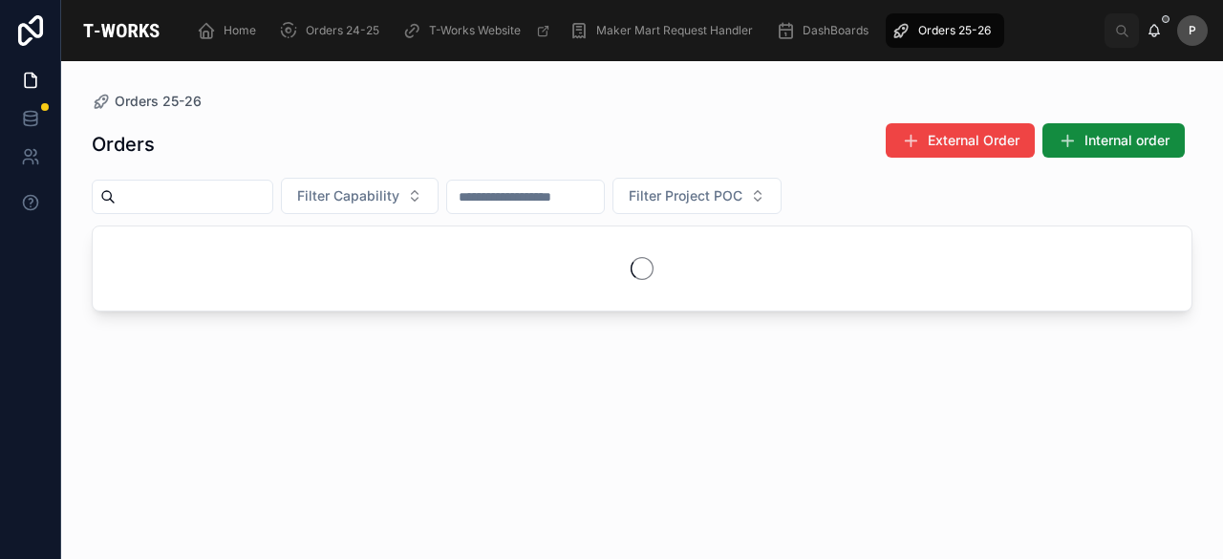
click at [272, 194] on input "text" at bounding box center [194, 196] width 157 height 27
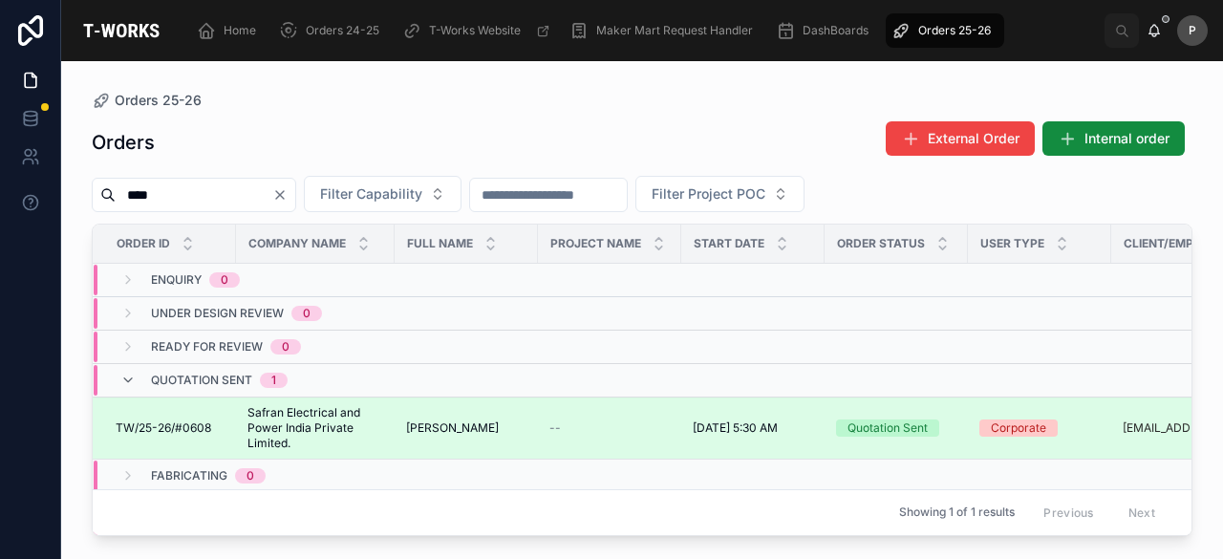
type input "****"
click at [920, 431] on div "Quotation Sent" at bounding box center [888, 427] width 80 height 17
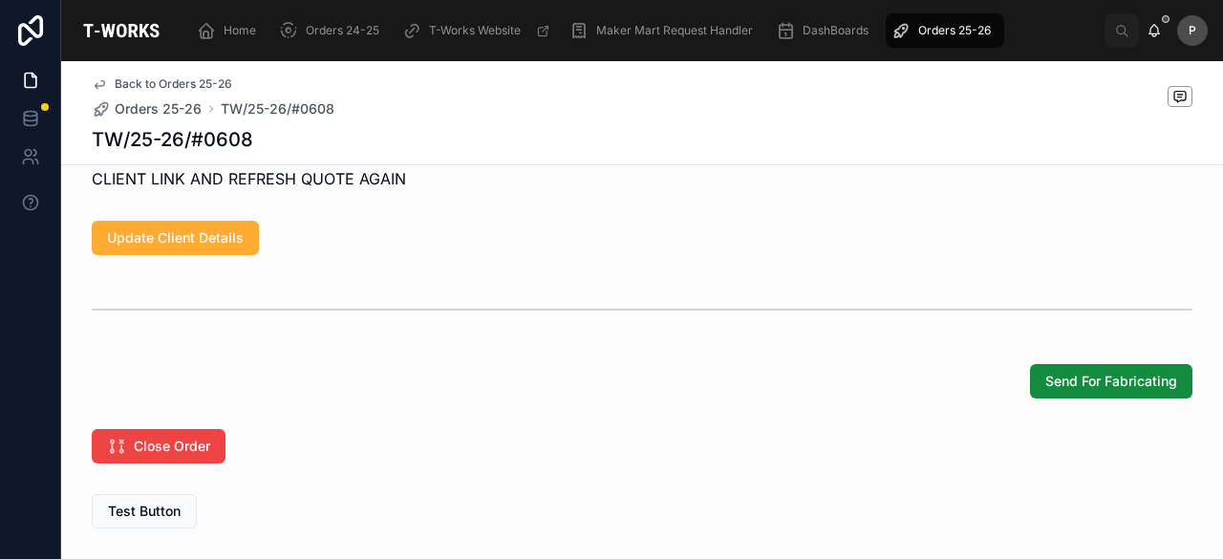
scroll to position [1669, 0]
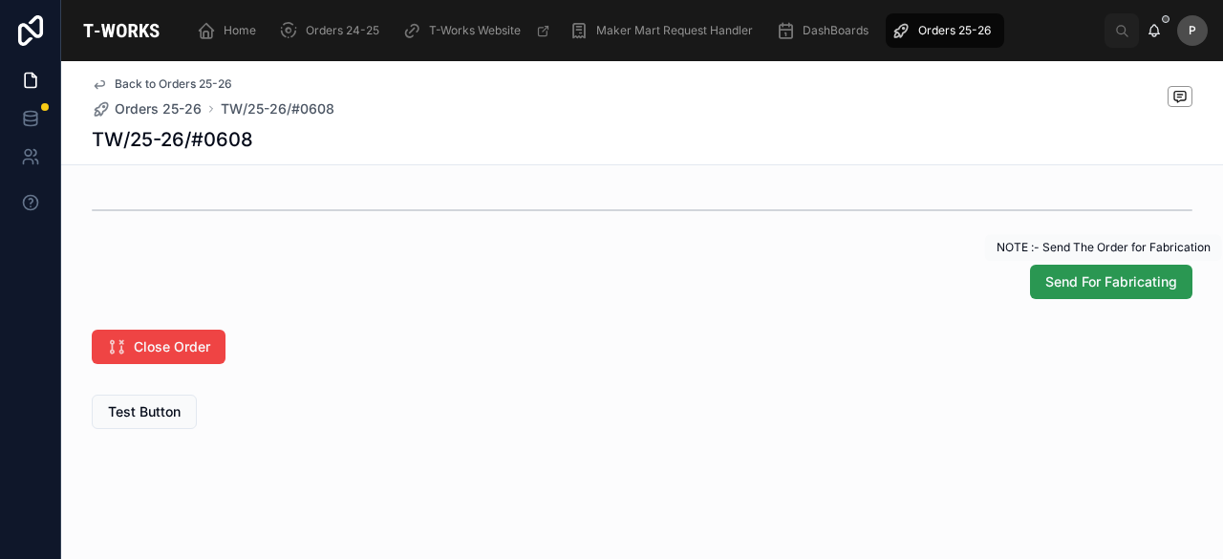
click at [1096, 287] on span "Send For Fabricating" at bounding box center [1111, 281] width 132 height 19
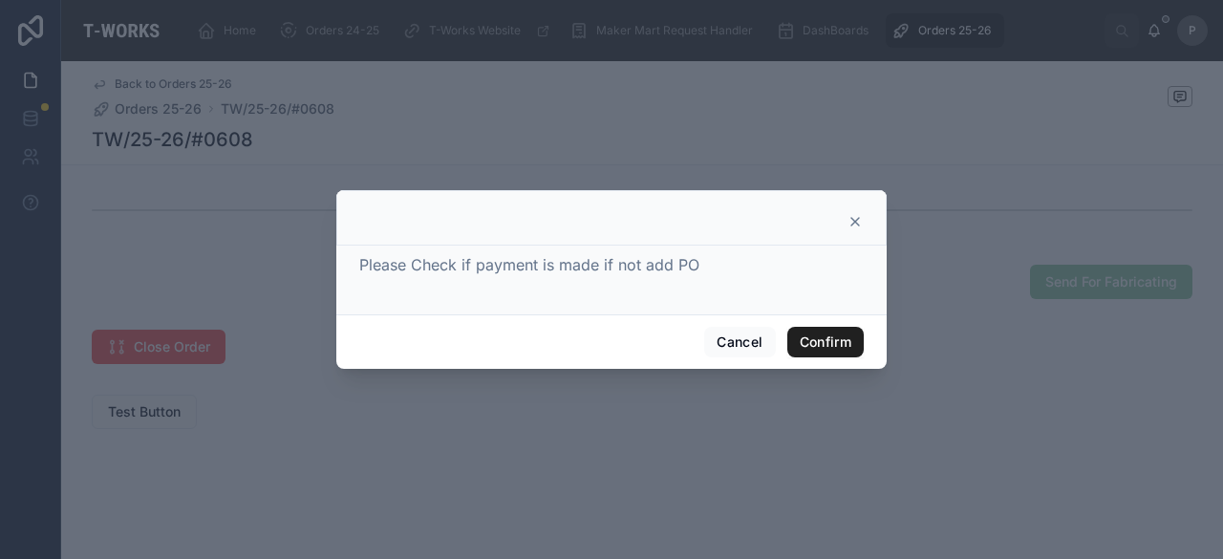
click at [833, 335] on button "Confirm" at bounding box center [825, 342] width 76 height 31
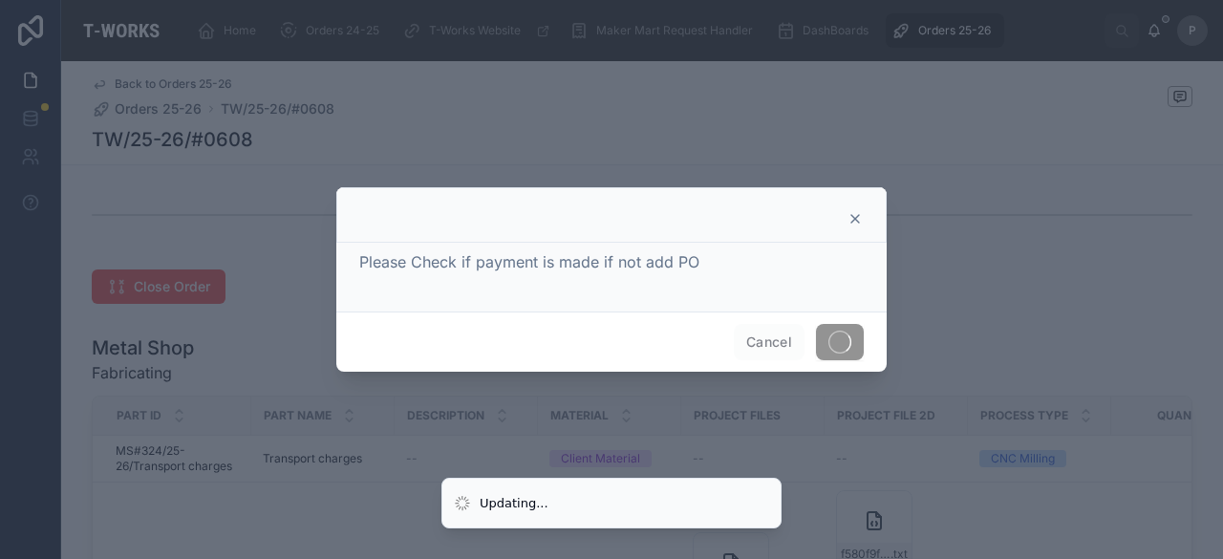
scroll to position [927, 0]
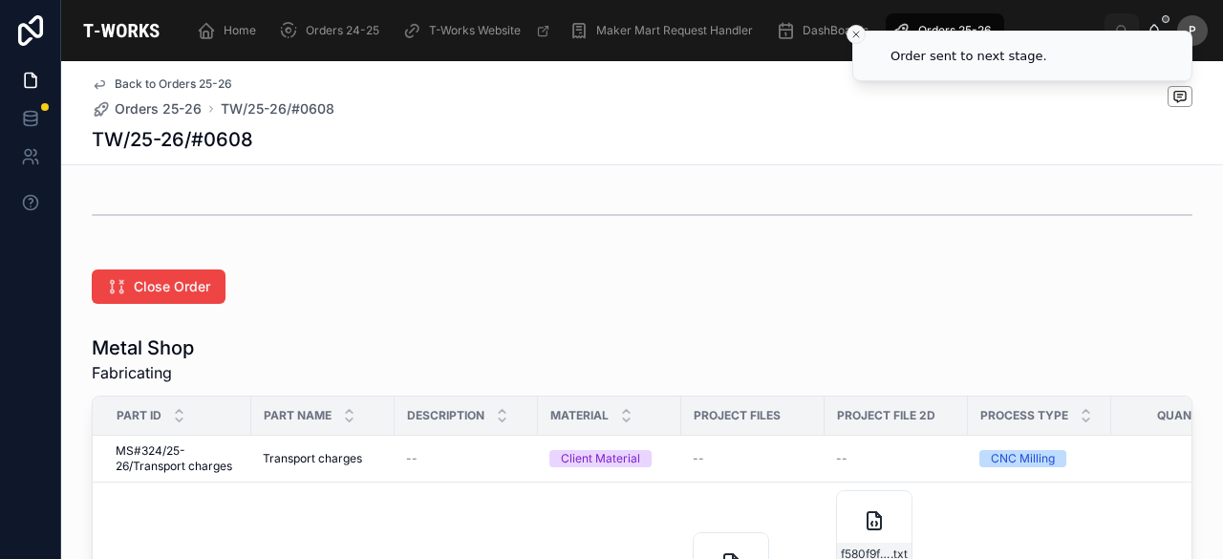
click at [853, 36] on line "Close toast" at bounding box center [856, 35] width 6 height 6
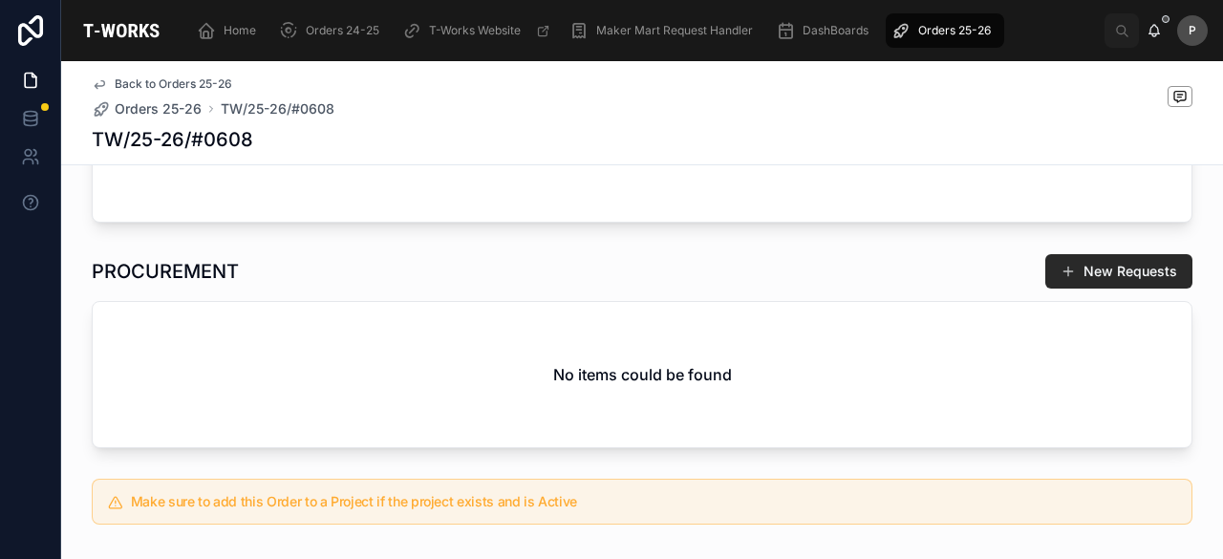
scroll to position [354, 0]
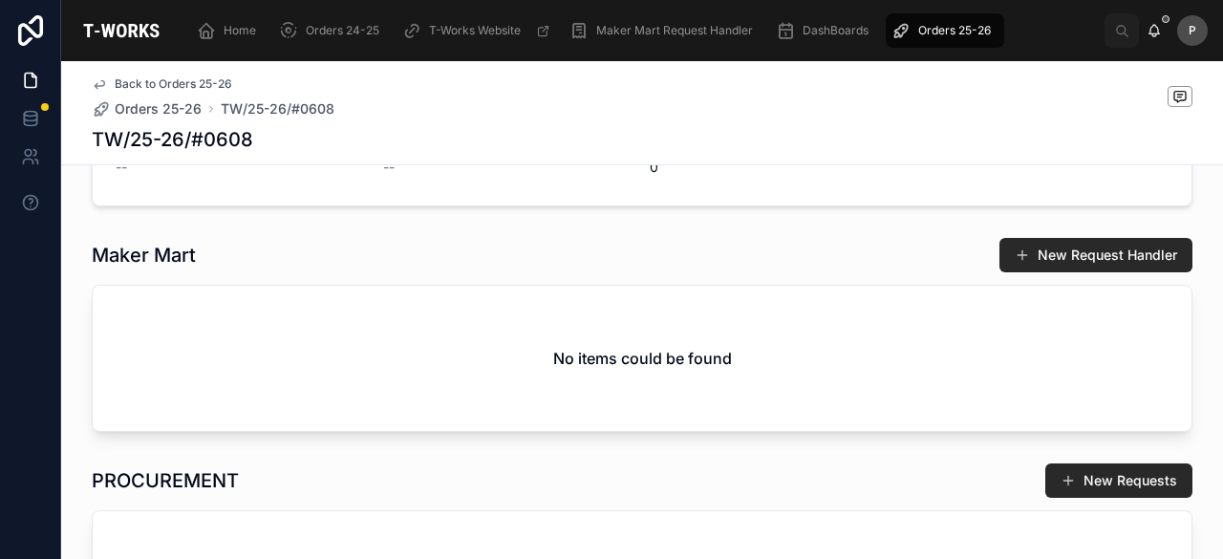
click at [936, 33] on span "Orders 25-26" at bounding box center [954, 30] width 73 height 15
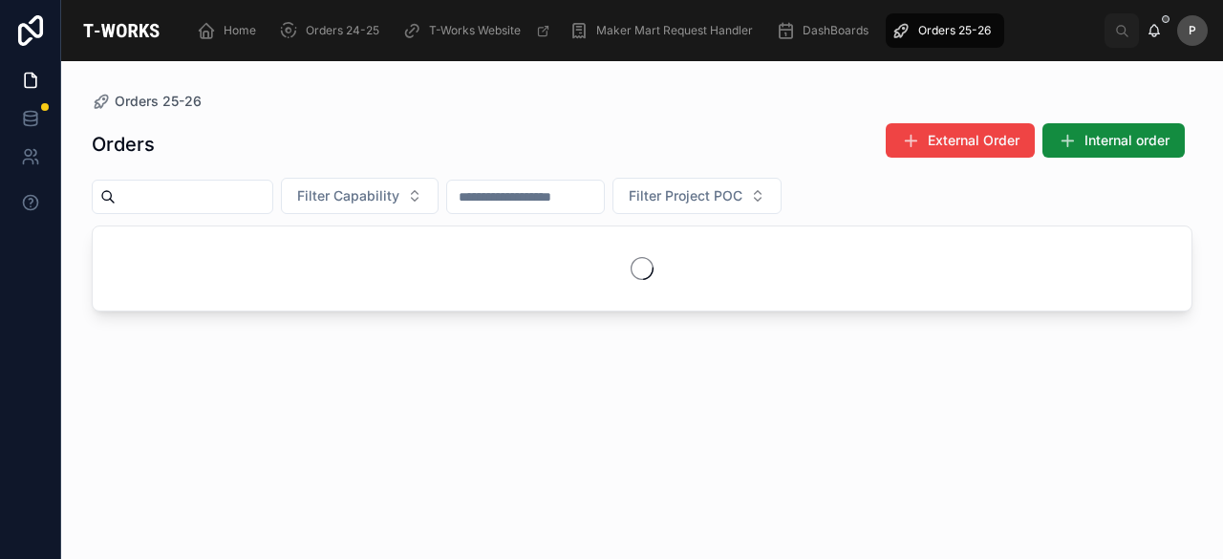
click at [226, 192] on input "text" at bounding box center [194, 196] width 157 height 27
